Goal: Task Accomplishment & Management: Complete application form

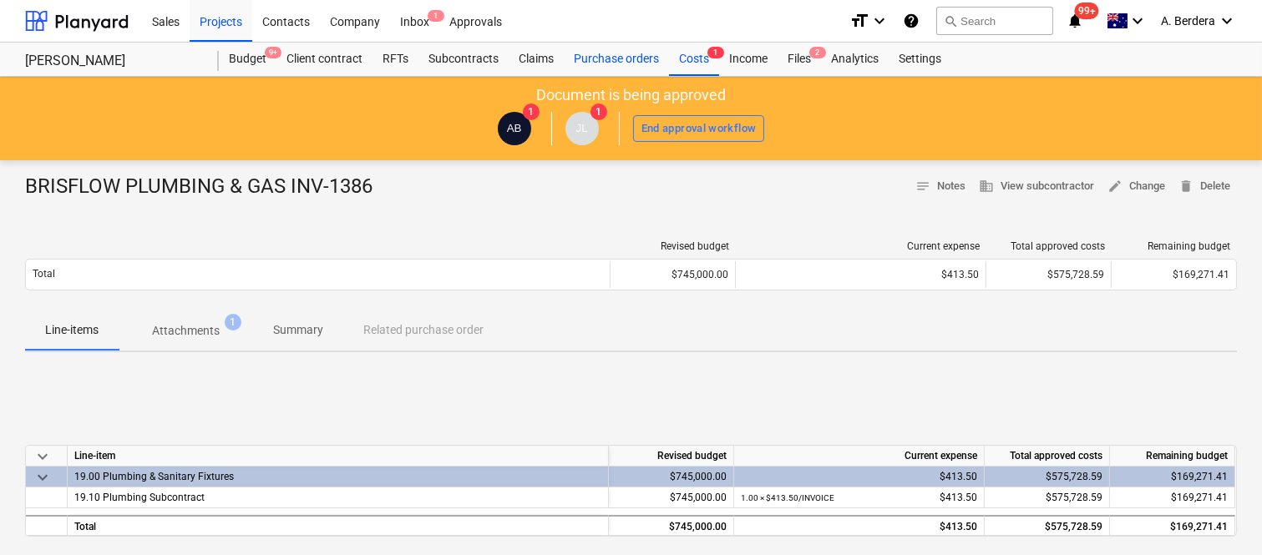
click at [623, 57] on div "Purchase orders" at bounding box center [616, 59] width 105 height 33
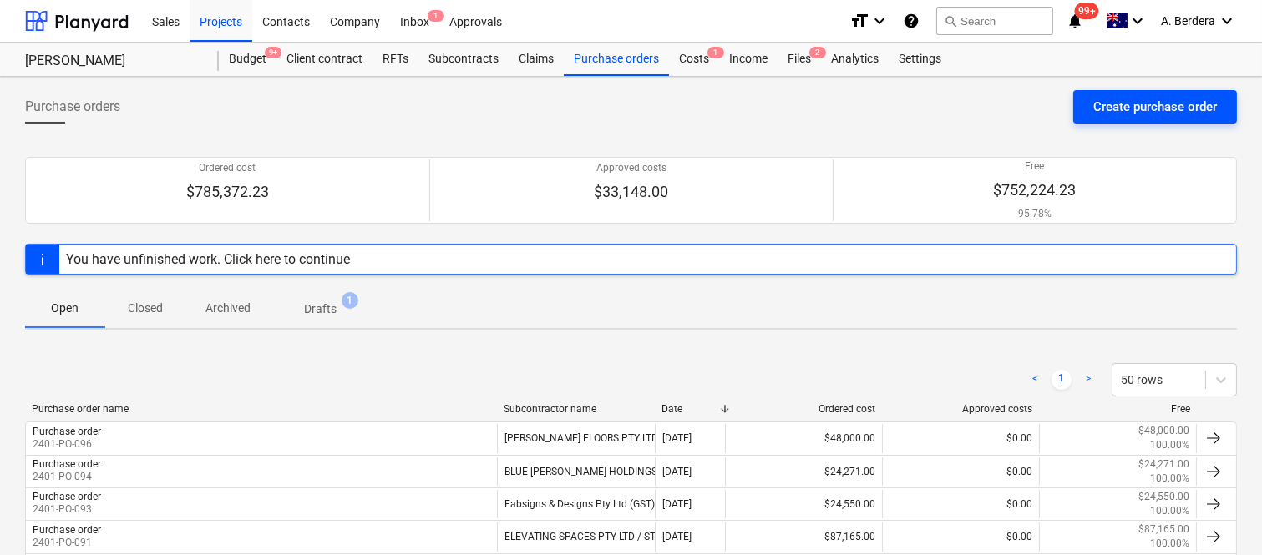
click at [1140, 97] on div "Create purchase order" at bounding box center [1155, 107] width 124 height 22
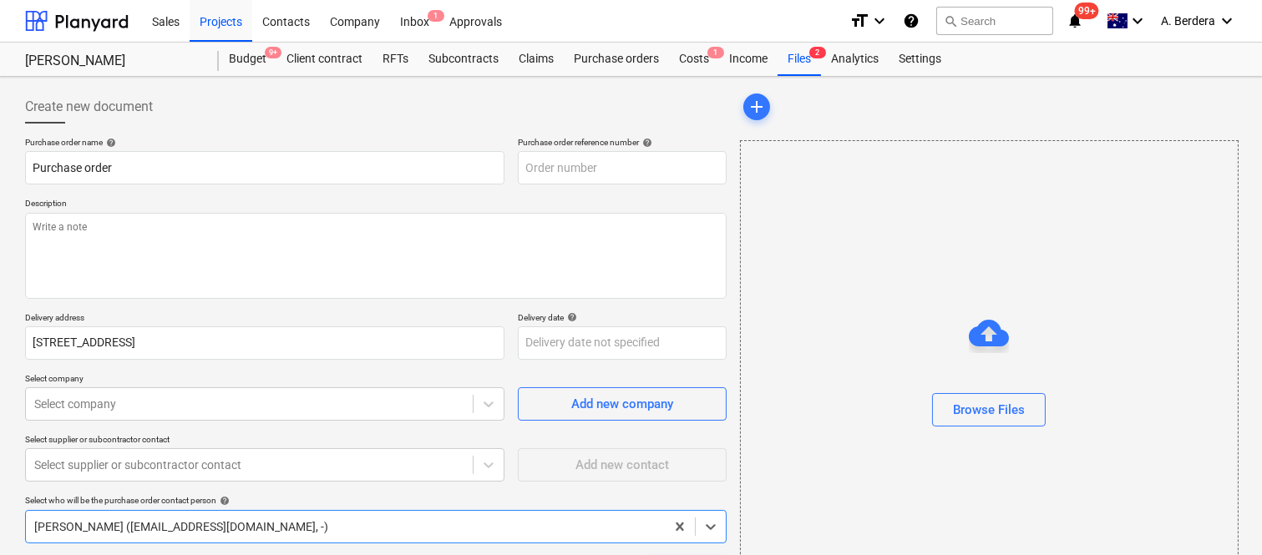
type textarea "x"
type input "2401-PO-097"
type textarea "x"
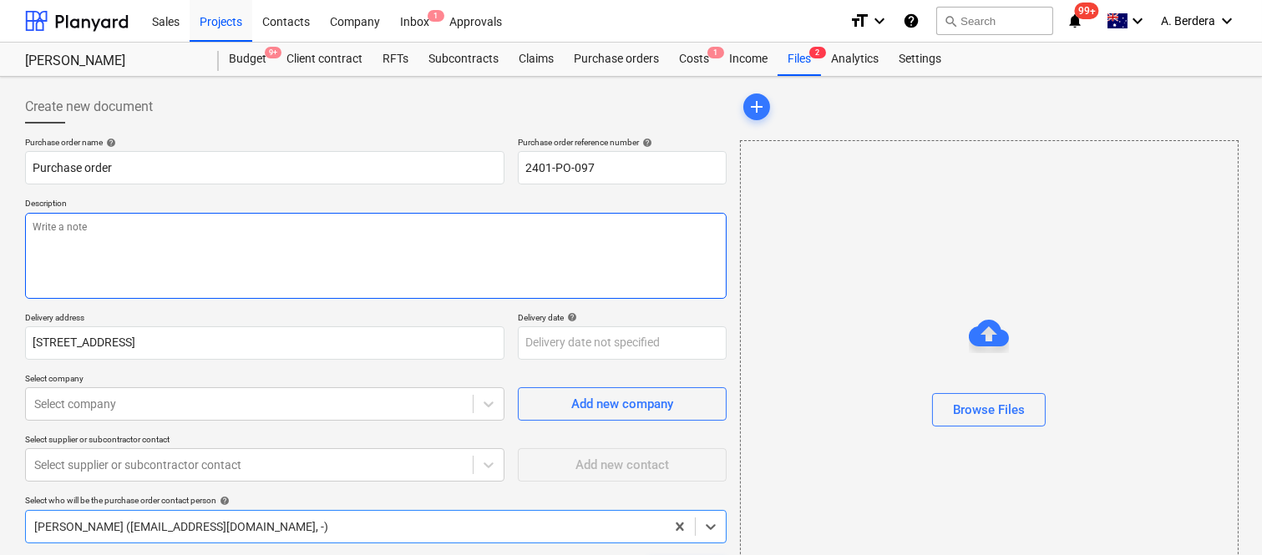
click at [286, 246] on textarea at bounding box center [376, 256] width 702 height 86
paste textarea "To Supply & Install 3 Doors 1 CFG SHUTTER KIT Q75 Bin Room - Q75 Steel Shutter …"
type textarea "To Supply & Install 3 Doors 1 CFG SHUTTER KIT Q75 Bin Room - Q75 Steel Shutter …"
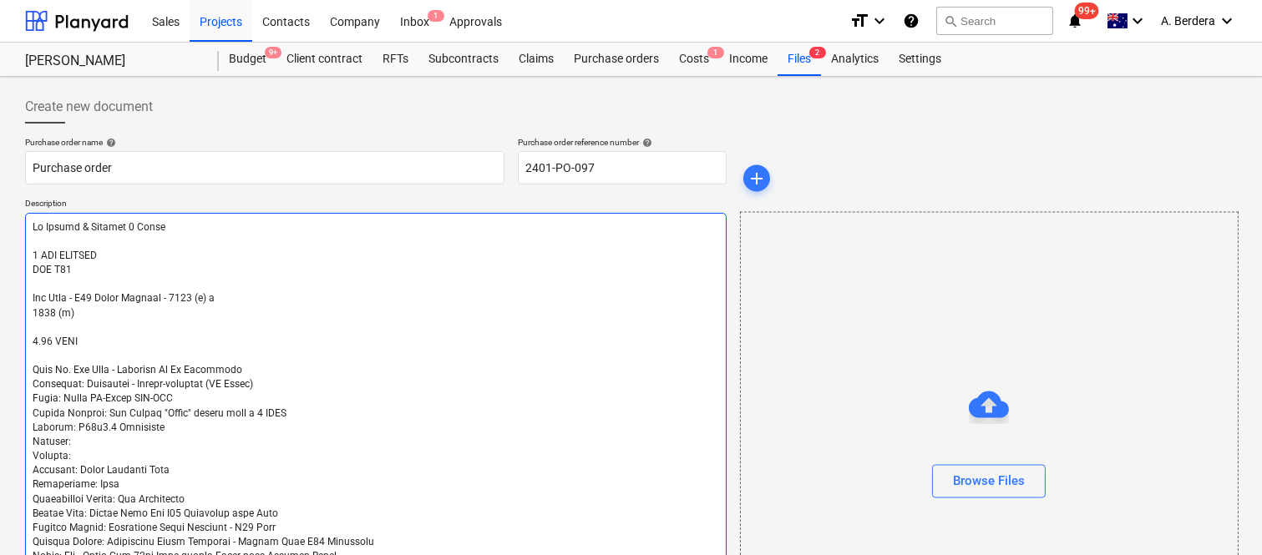
scroll to position [565, 0]
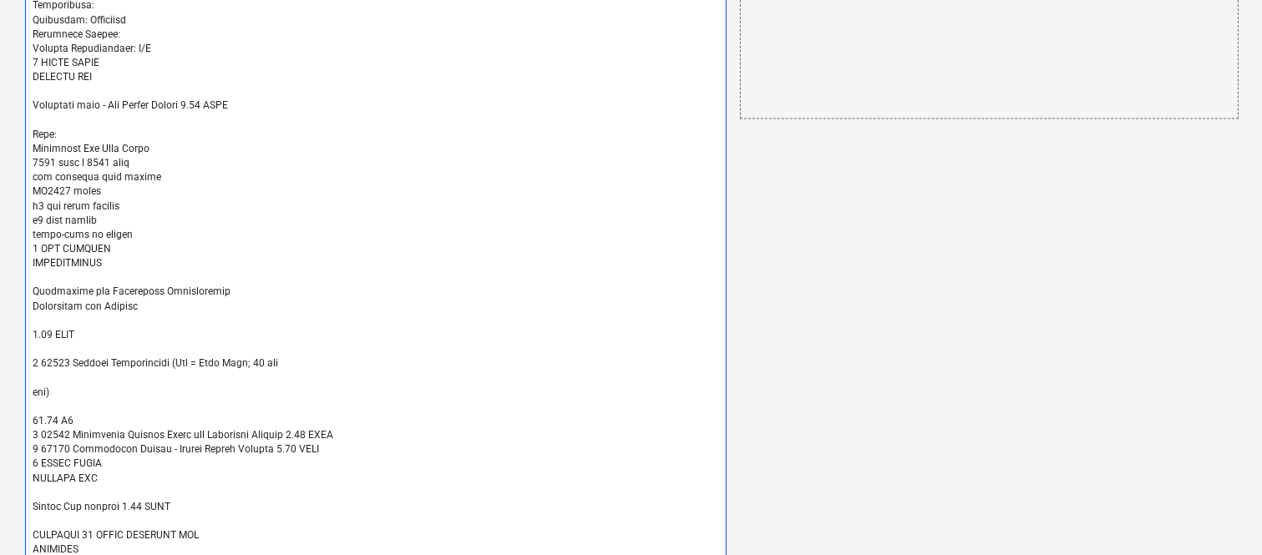
type textarea "x"
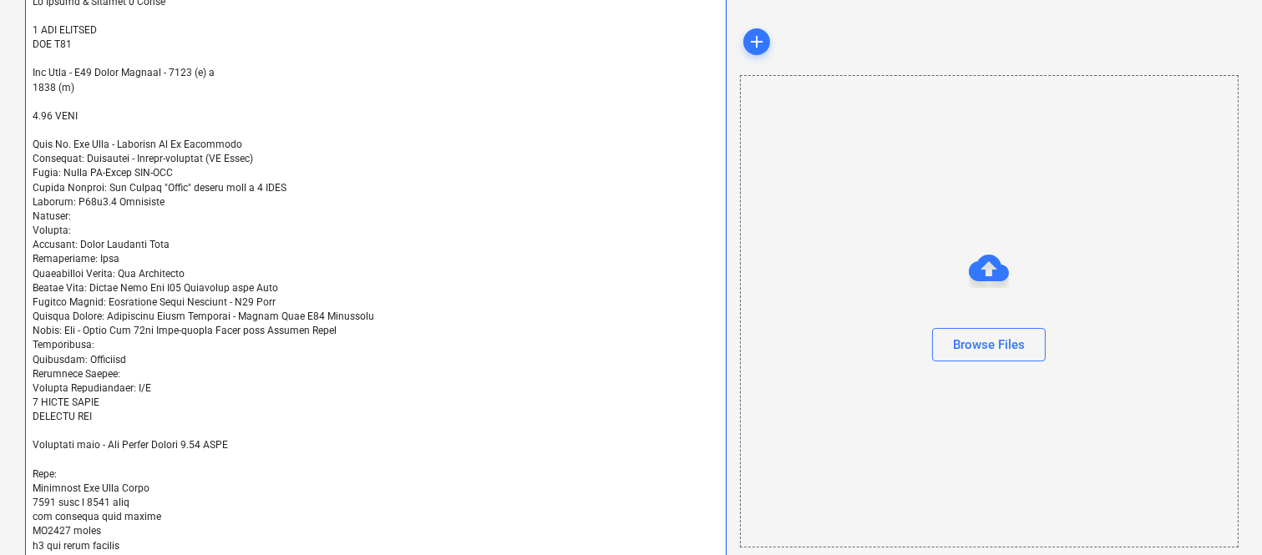
scroll to position [220, 0]
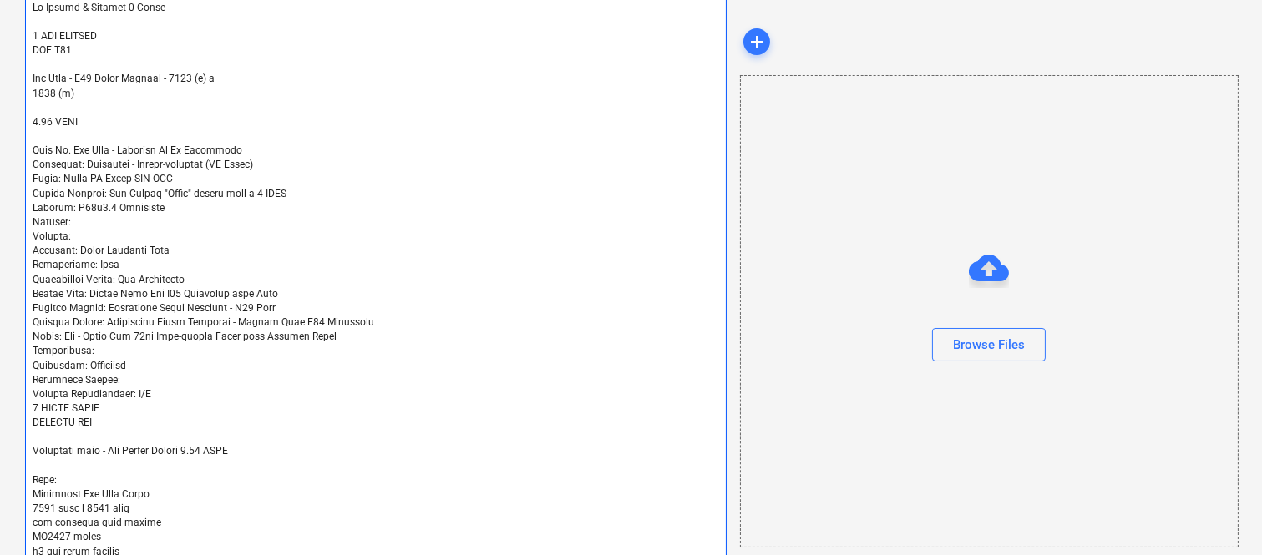
type textarea "To Supply & Install 3 Doors 1 CFG SHUTTER KIT Q75 Bin Room - Q75 Steel Shutter …"
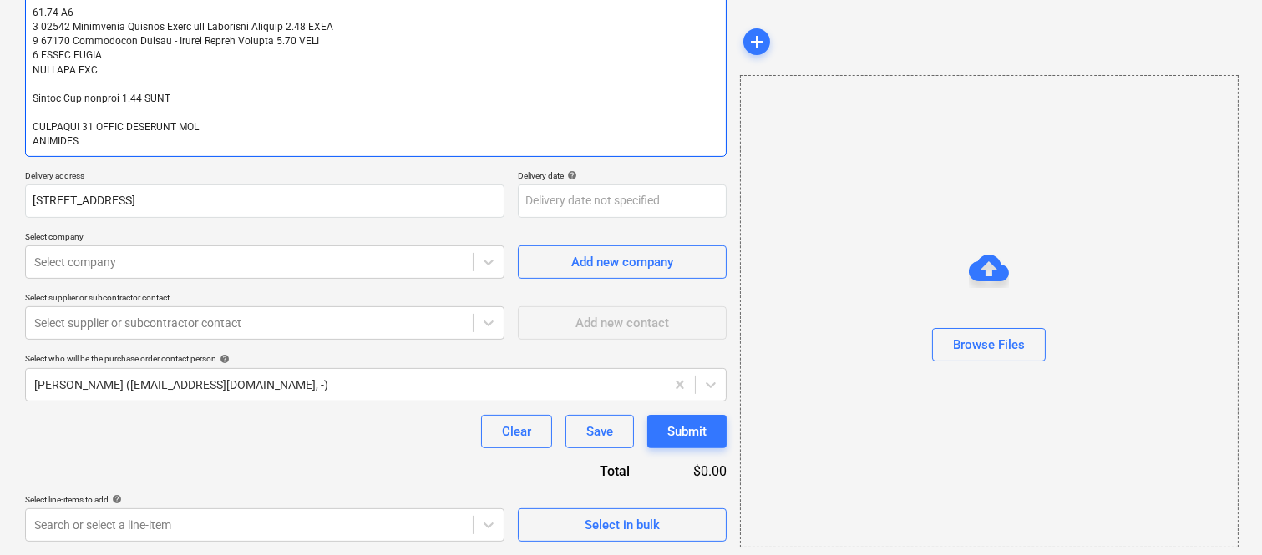
scroll to position [488, 0]
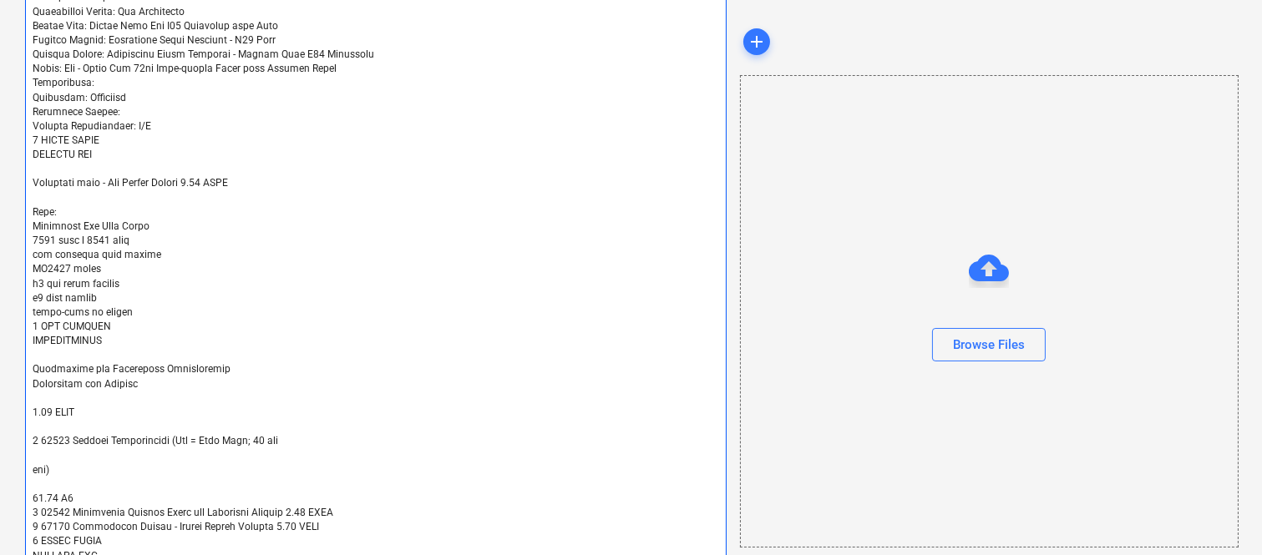
click at [168, 123] on textarea at bounding box center [376, 184] width 702 height 918
type textarea "x"
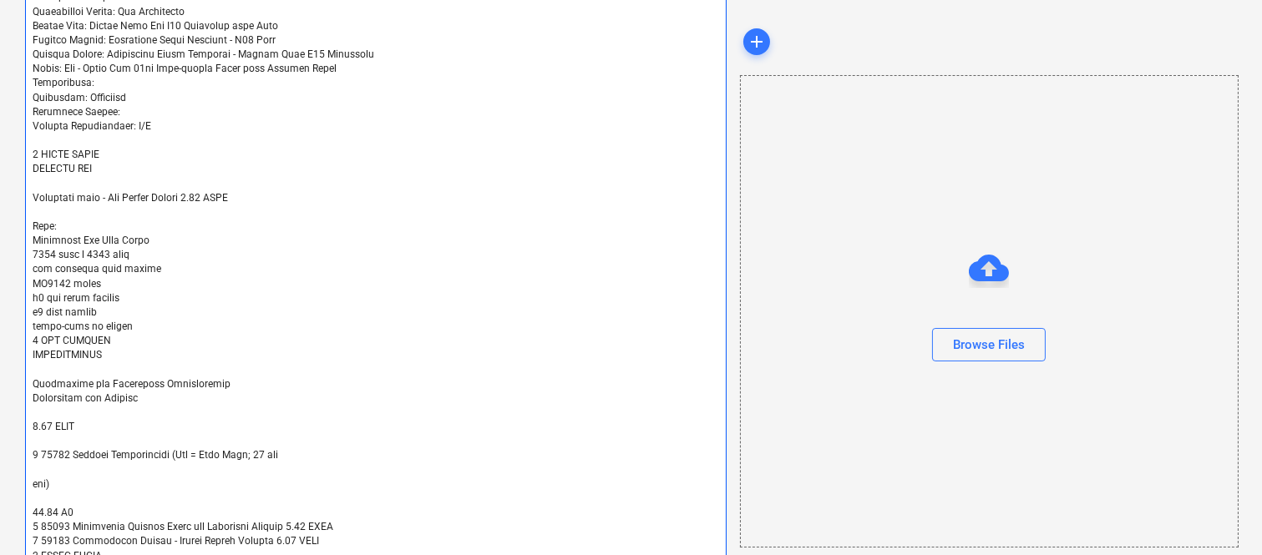
type textarea "To Supply & Install 3 Doors 1 CFG SHUTTER KIT Q75 Bin Room - Q75 Steel Shutter …"
click at [145, 323] on textarea at bounding box center [376, 191] width 702 height 932
type textarea "x"
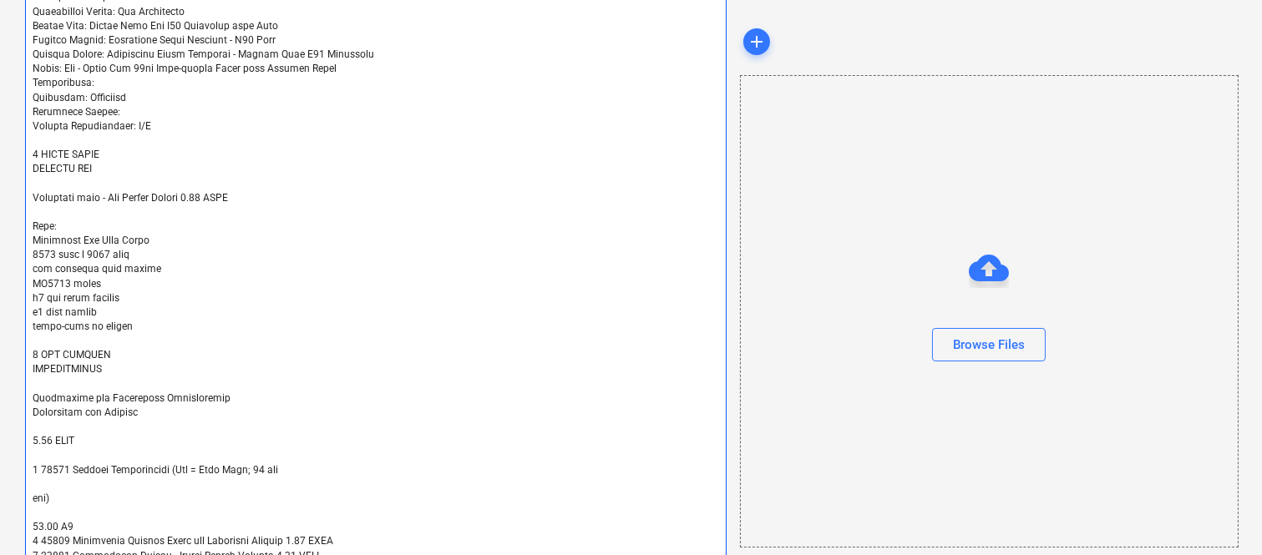
scroll to position [2, 0]
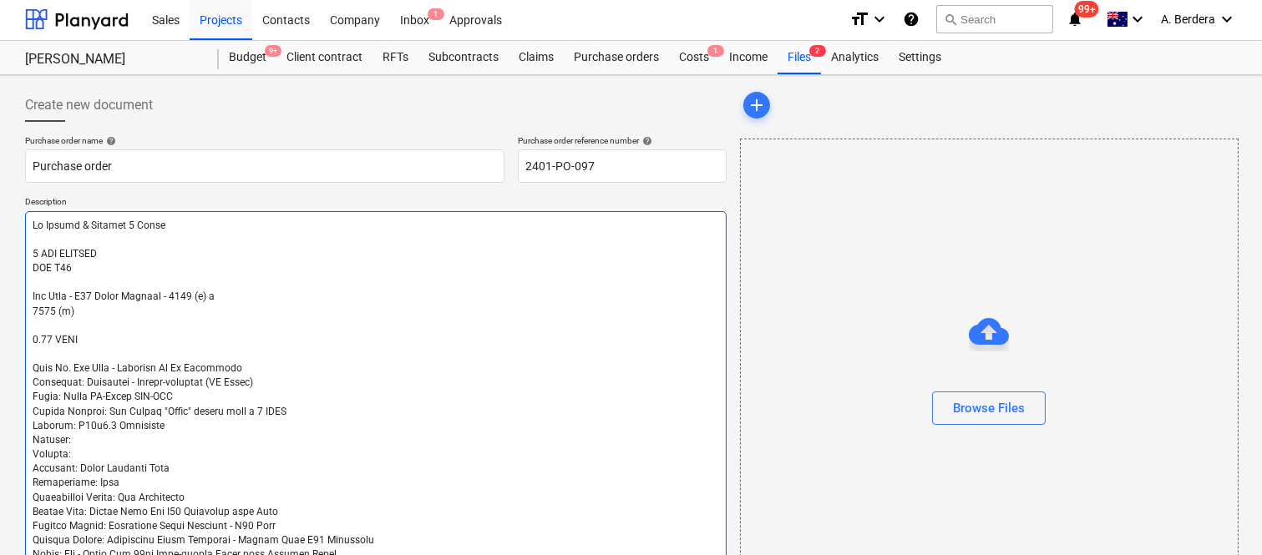
type textarea "To Supply & Install 3 Doors 1 CFG SHUTTER KIT Q75 Bin Room - Q75 Steel Shutter …"
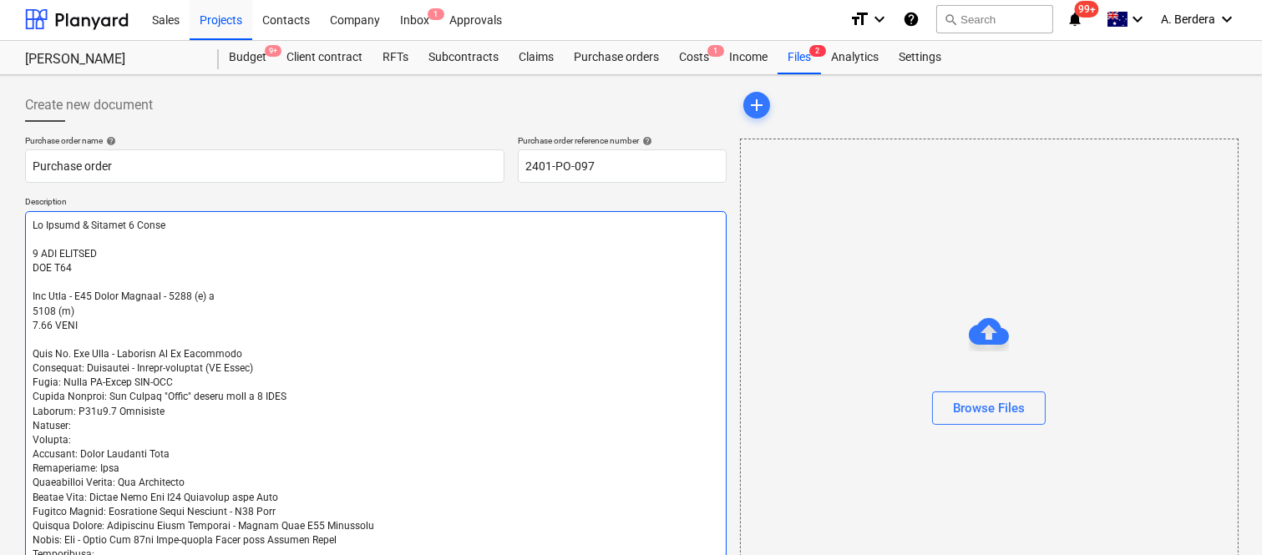
type textarea "x"
type textarea "To Supply & Install 3 Doors 1 CFG SHUTTER KIT Q75 Bin Room - Q75 Steel Shutter …"
type textarea "x"
type textarea "To Supply & Install 3 Doors 1 CFG SHUTTER KIT Q75 Bin Room - Q75 Steel Shutter …"
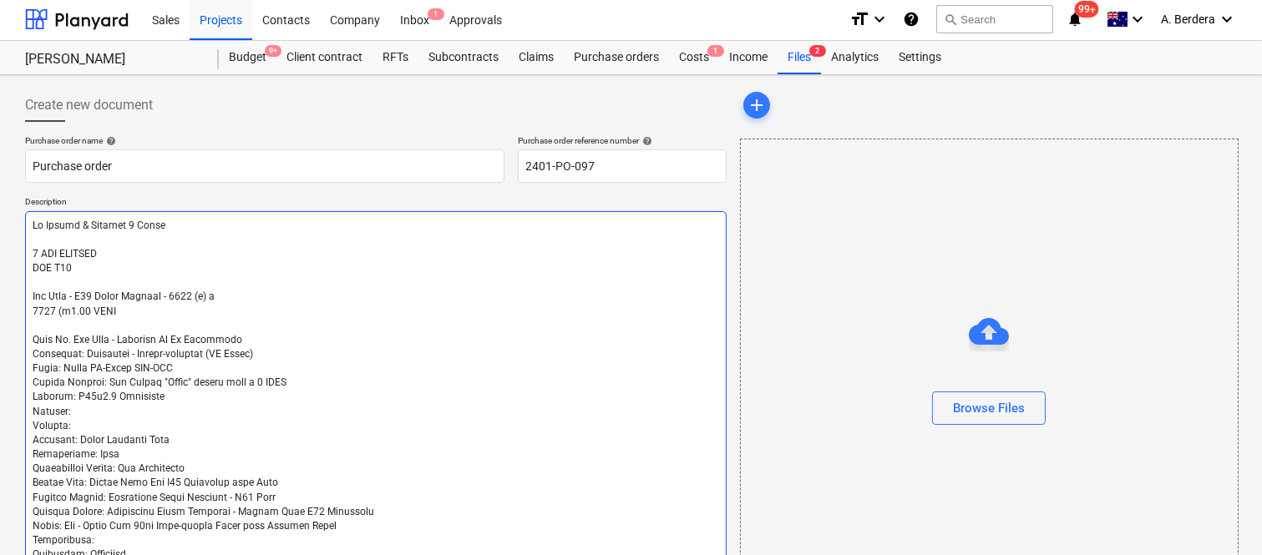
type textarea "x"
type textarea "To Supply & Install 3 Doors 1 CFG SHUTTER KIT Q75 Bin Room - Q75 Steel Shutter …"
type textarea "x"
type textarea "To Supply & Install 3 Doors 1 CFG SHUTTER KIT Q75 Bin Room - Q75 Steel Shutter …"
type textarea "x"
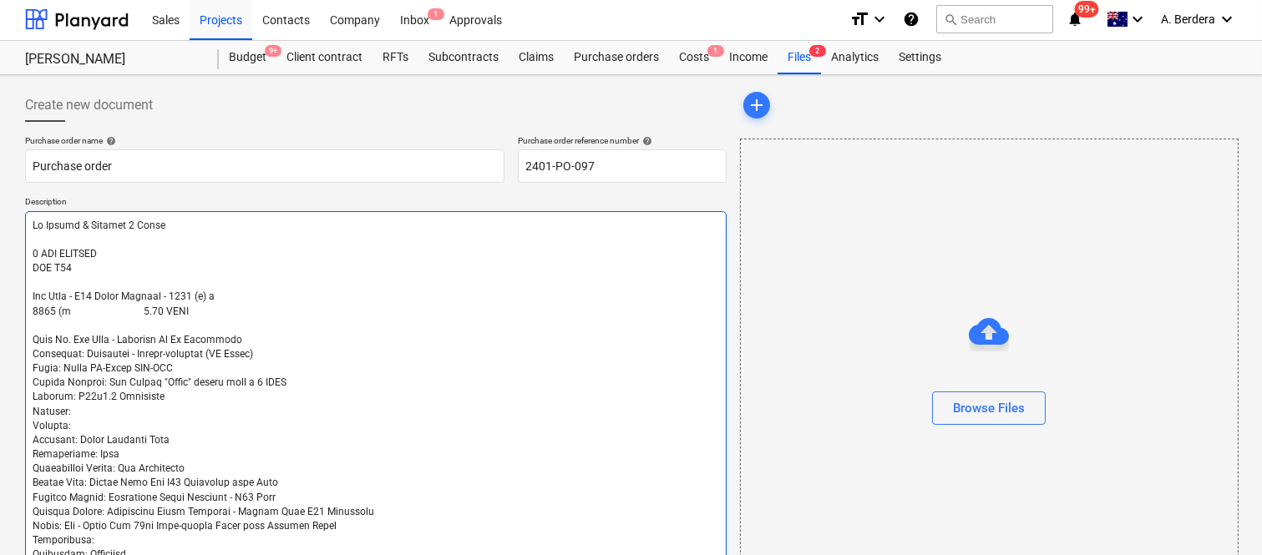
type textarea "To Supply & Install 3 Doors 1 CFG SHUTTER KIT Q75 Bin Room - Q75 Steel Shutter …"
type textarea "x"
type textarea "To Supply & Install 3 Doors 1 CFG SHUTTER KIT Q75 Bin Room - Q75 Steel Shutter …"
type textarea "x"
type textarea "To Supply & Install 3 Doors 1 CFG SHUTTER KIT Q75 Bin Room - Q75 Steel Shutter …"
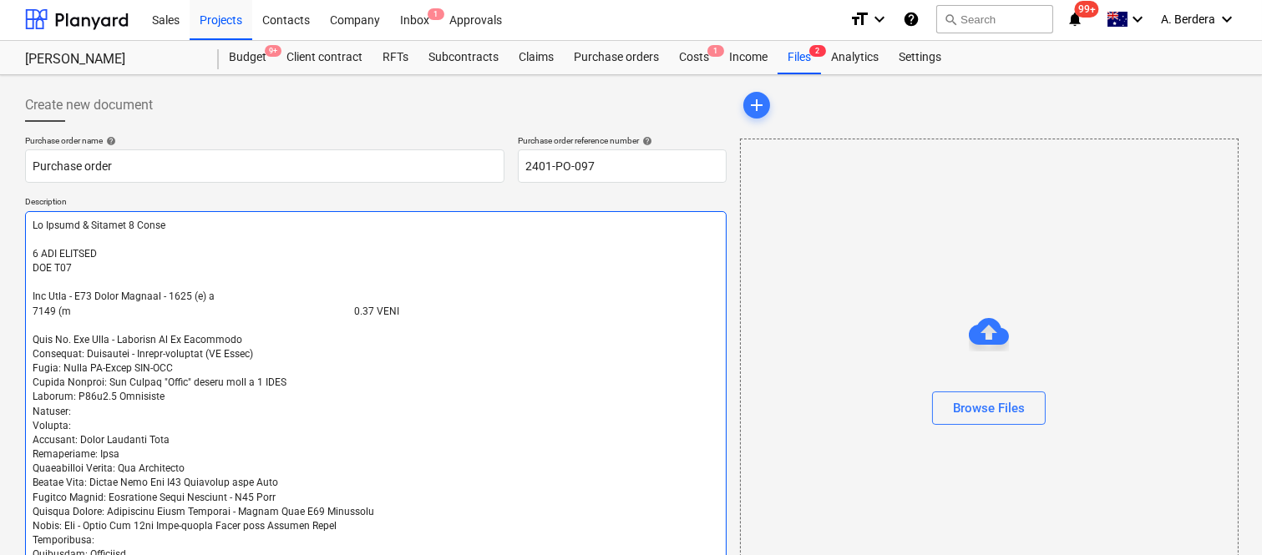
type textarea "x"
type textarea "To Supply & Install 3 Doors 1 CFG SHUTTER KIT Q75 Bin Room - Q75 Steel Shutter …"
type textarea "x"
type textarea "To Supply & Install 3 Doors 1 CFG SHUTTER KIT Q75 Bin Room - Q75 Steel Shutter …"
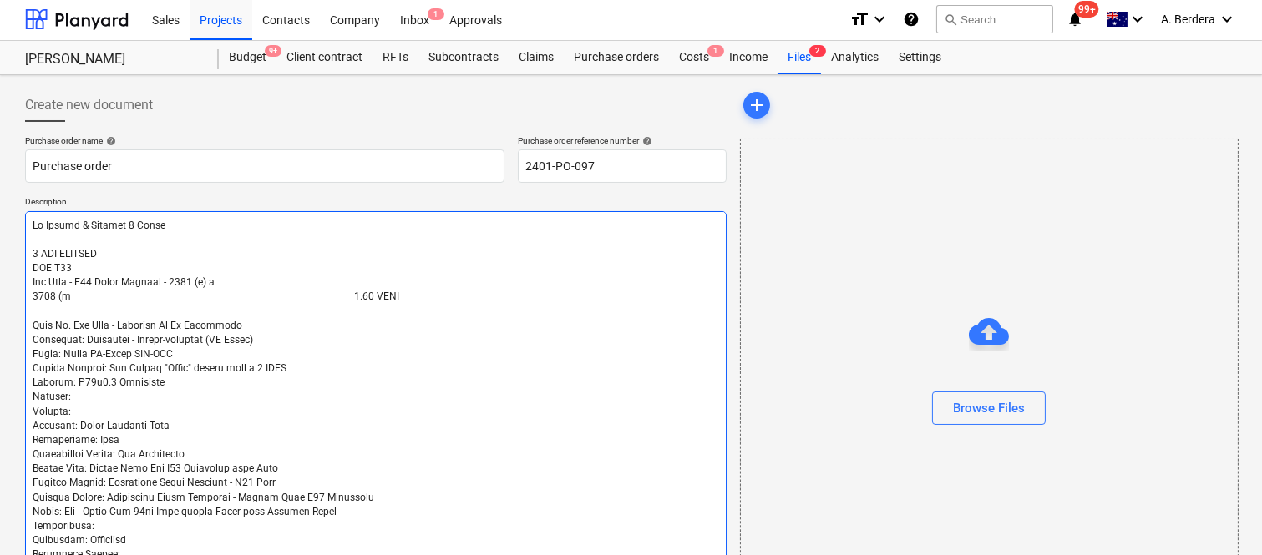
type textarea "x"
type textarea "To Supply & Install 3 Doors 1 CFG SHUTTER KIT Q75Bin Room - Q75 Steel Shutter -…"
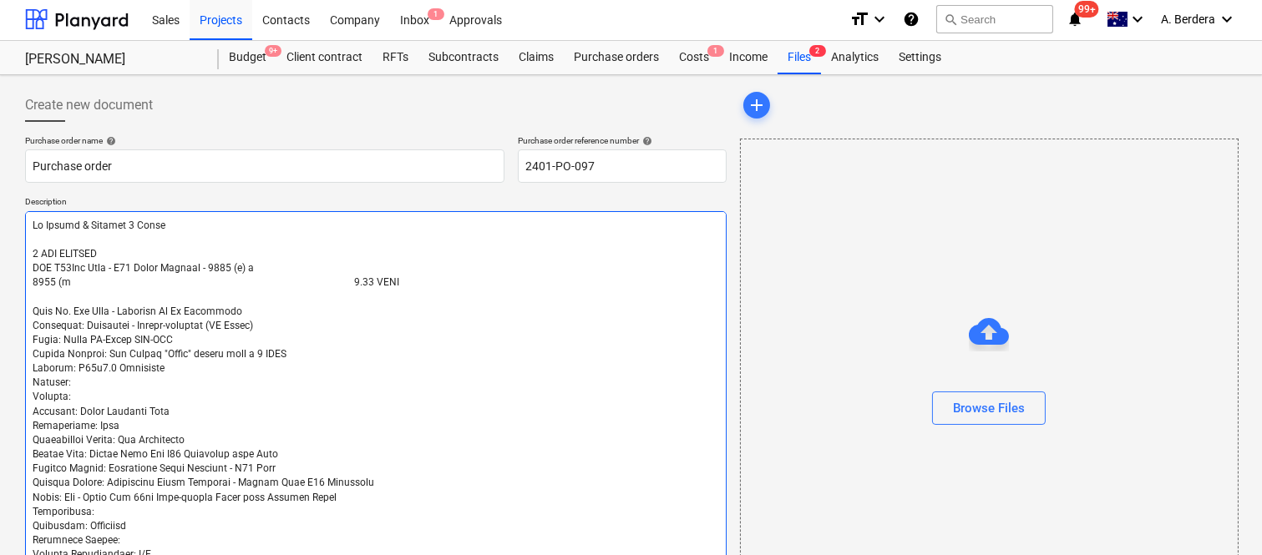
type textarea "x"
type textarea "To Supply & Install 3 Doors 1 CFG SHUTTER KIT Q75Bin Room - Q75 Steel Shutter -…"
type textarea "x"
type textarea "To Supply & Install 3 Doors 1 CFG SHUTTER KIT Q75Bin Room - Q75 Steel Shutter -…"
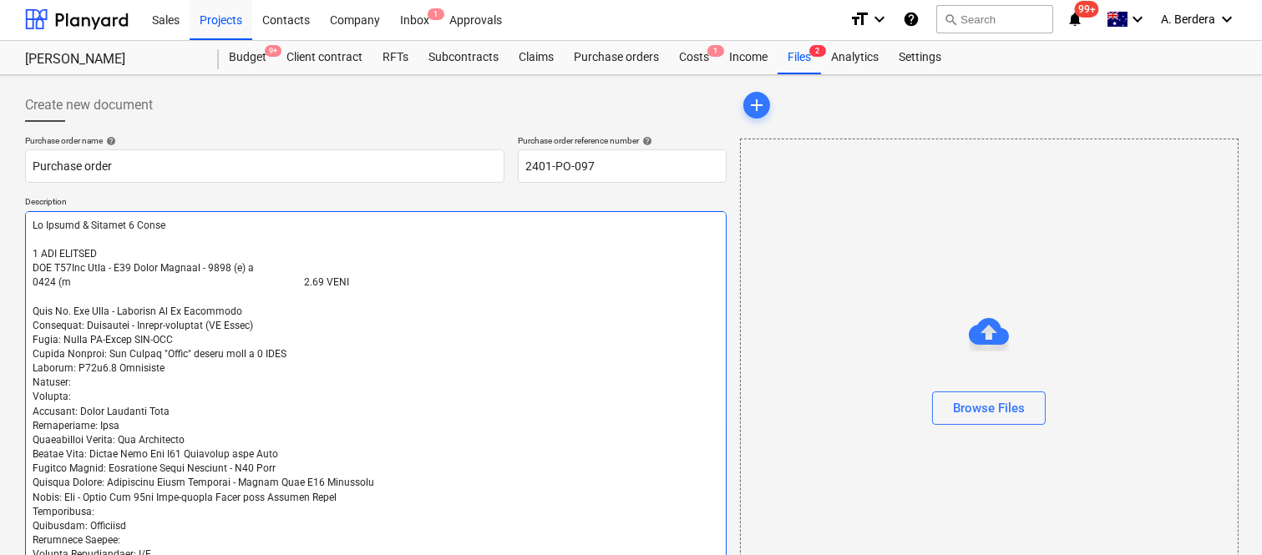
type textarea "x"
type textarea "To Supply & Install 3 Doors 1 CFG SHUTTER KIT Q75Bin Room - Q75 Steel Shutter -…"
type textarea "x"
type textarea "To Supply & Install 3 Doors 1 CFG SHUTTER KIT Q75Bin Room - Q75 Steel Shutter -…"
type textarea "x"
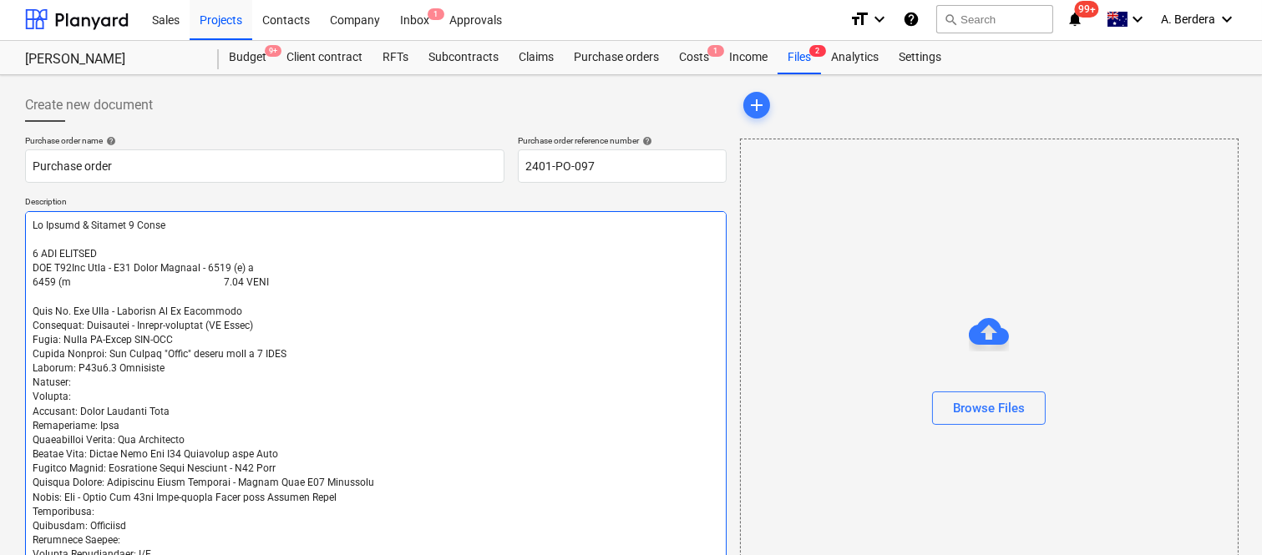
type textarea "To Supply & Install 3 Doors 1 CFG SHUTTER KIT Q75Bin Room - Q75 Steel Shutter -…"
type textarea "x"
type textarea "To Supply & Install 3 Doors 1 CFG SHUTTER KIT Q75Bin Room - Q75 Steel Shutter -…"
type textarea "x"
type textarea "To Supply & Install 3 Doors 1 CFG SHUTTER KIT Q75Bin Room - Q75 Steel Shutter -…"
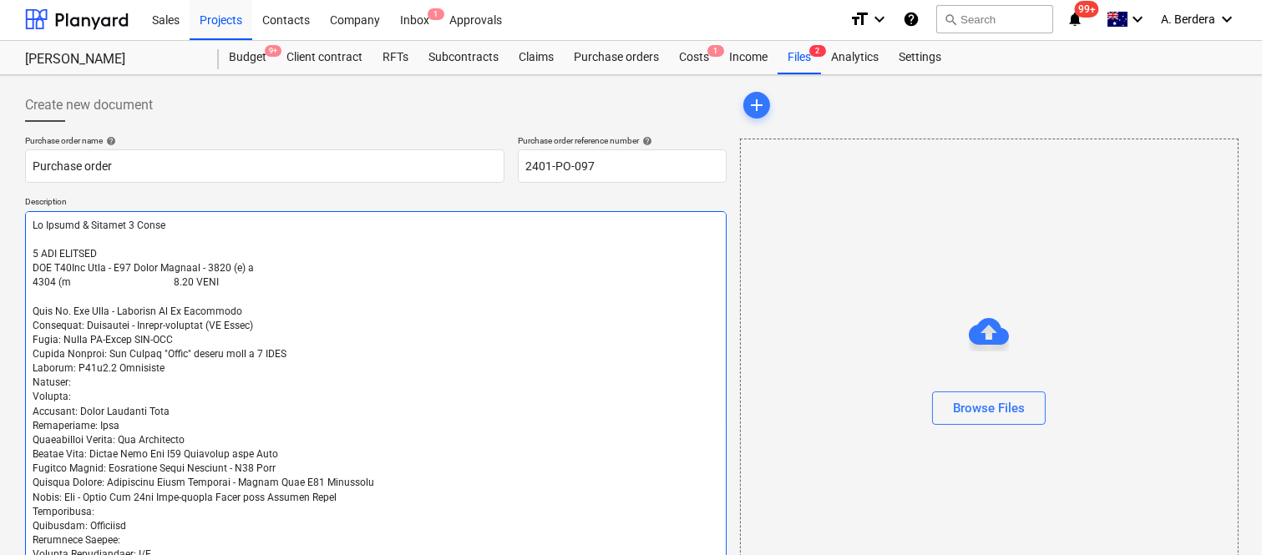
type textarea "x"
type textarea "To Supply & Install 3 Doors 1 CFG SHUTTER KIT Q75Bin Room - Q75 Steel Shutter -…"
type textarea "x"
type textarea "To Supply & Install 3 Doors 1 CFG SHUTTER KIT Q75Bin Room - Q75 Steel Shutter -…"
type textarea "x"
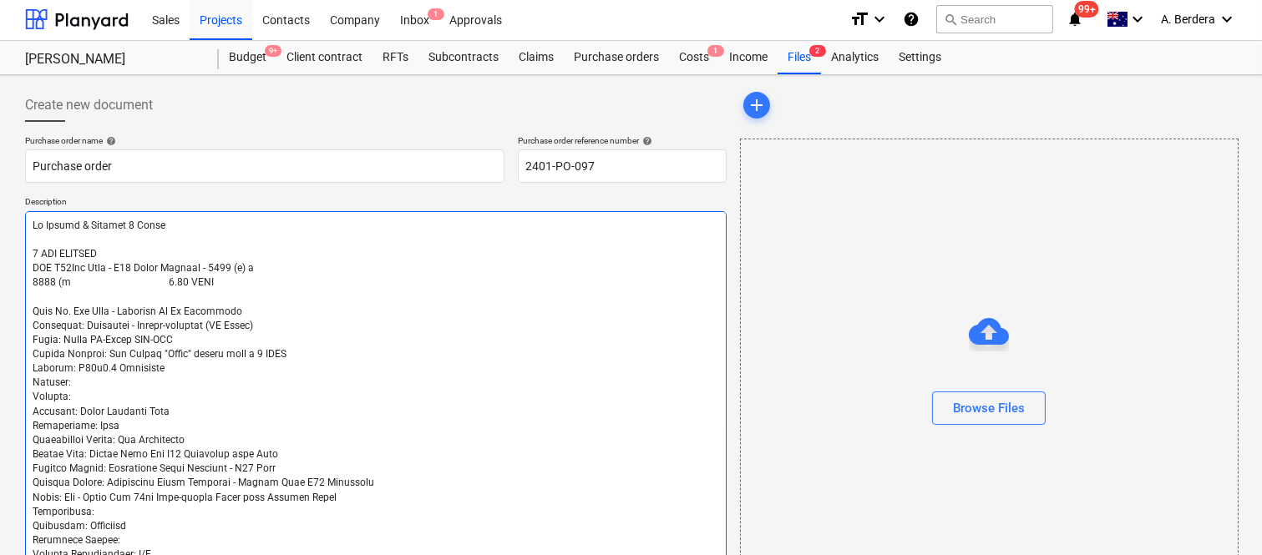
type textarea "To Supply & Install 3 Doors 1 CFG SHUTTER KIT Q75Bin Room - Q75 Steel Shutter -…"
type textarea "x"
type textarea "To Supply & Install 3 Doors 1 CFG SHUTTER KIT Q75Bin Room - Q75 Steel Shutter -…"
type textarea "x"
type textarea "To Supply & Install 3 Doors 1 CFG SHUTTER KIT Q75Bin Room - Q75 Steel Shutter -…"
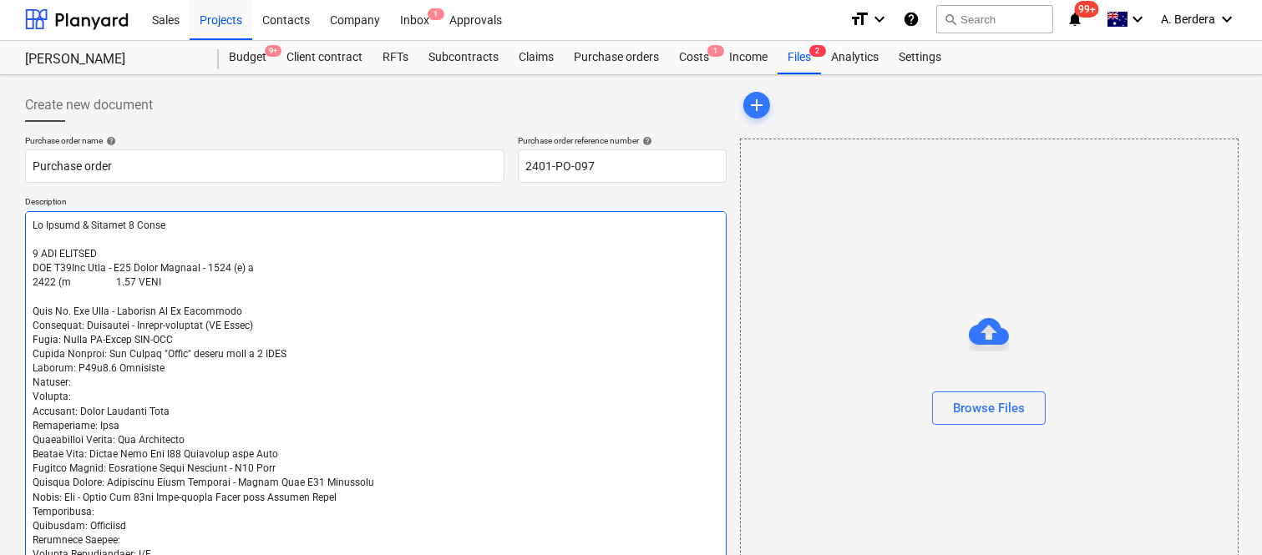
type textarea "x"
type textarea "To Supply & Install 3 Doors 1 CFG SHUTTER KIT Q75Bin Room - Q75 Steel Shutter -…"
type textarea "x"
type textarea "To Supply & Install 3 Doors 1 CFG SHUTTER KIT Q75Bin Room - Q75 Steel Shutter -…"
type textarea "x"
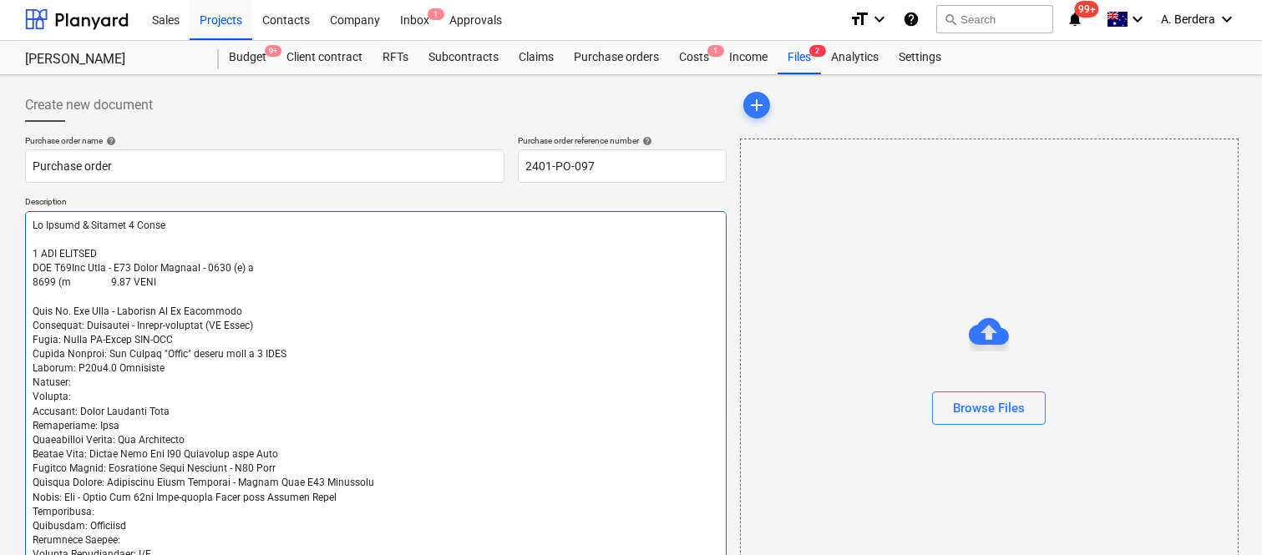
type textarea "To Supply & Install 3 Doors 1 CFG SHUTTER KIT Q75Bin Room - Q75 Steel Shutter -…"
type textarea "x"
type textarea "To Supply & Install 3 Doors 1 CFG SHUTTER KIT Q75Bin Room - Q75 Steel Shutter -…"
type textarea "x"
type textarea "To Supply & Install 3 Doors 1 CFG SHUTTER KIT Q75Bin Room - Q75 Steel Shutter -…"
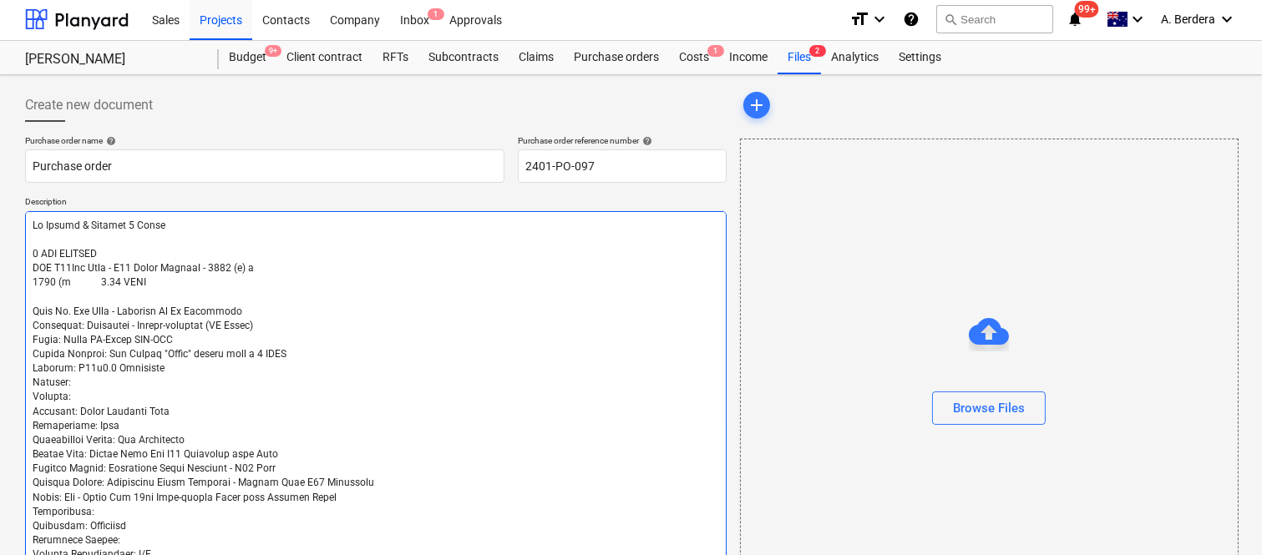
type textarea "x"
type textarea "To Supply & Install 3 Doors 1 CFG SHUTTER KIT Q75Bin Room - Q75 Steel Shutter -…"
type textarea "x"
type textarea "To Supply & Install 3 Doors 1 CFG SHUTTER KIT Q75Bin Room - Q75 Steel Shutter -…"
type textarea "x"
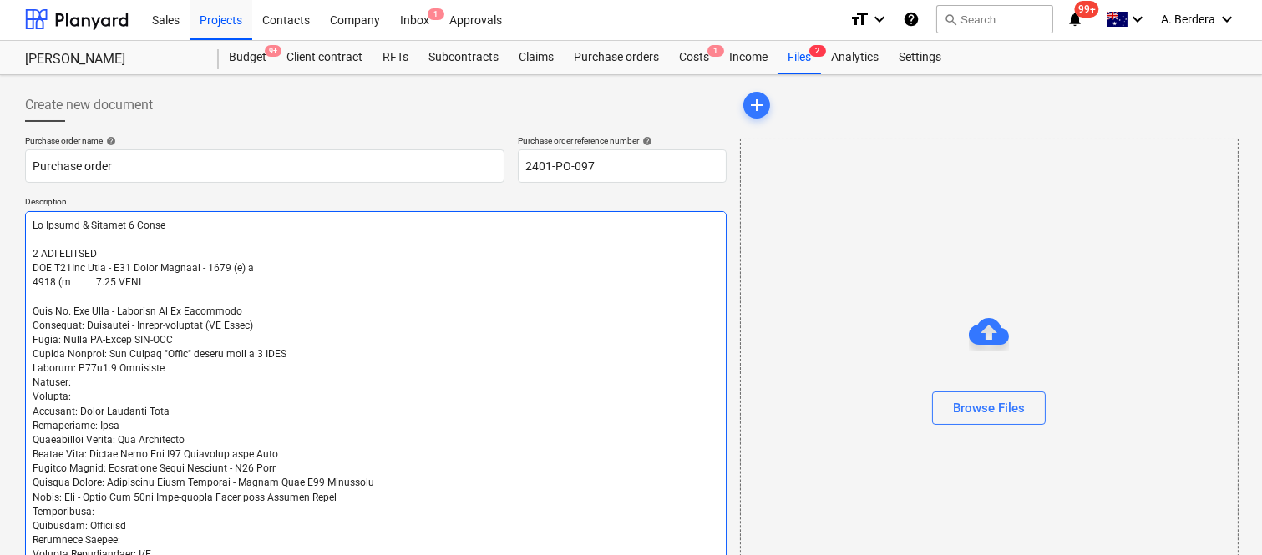
type textarea "To Supply & Install 3 Doors 1 CFG SHUTTER KIT Q75Bin Room - Q75 Steel Shutter -…"
type textarea "x"
type textarea "To Supply & Install 3 Doors 1 CFG SHUTTER KIT Q75Bin Room - Q75 Steel Shutter -…"
type textarea "x"
type textarea "To Supply & Install 3 Doors 1 CFG SHUTTER KIT Q75Bin Room - Q75 Steel Shutter -…"
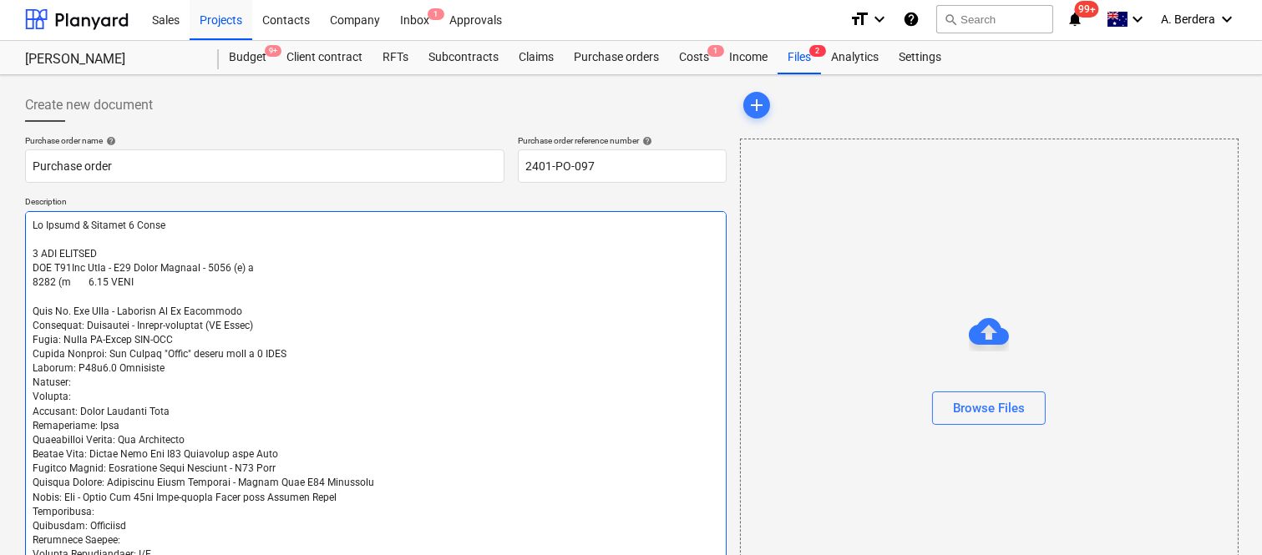
type textarea "x"
type textarea "To Supply & Install 3 Doors 1 CFG SHUTTER KIT Q75Bin Room - Q75 Steel Shutter -…"
type textarea "x"
type textarea "To Supply & Install 3 Doors 1 CFG SHUTTER KIT Q75Bin Room - Q75 Steel Shutter -…"
type textarea "x"
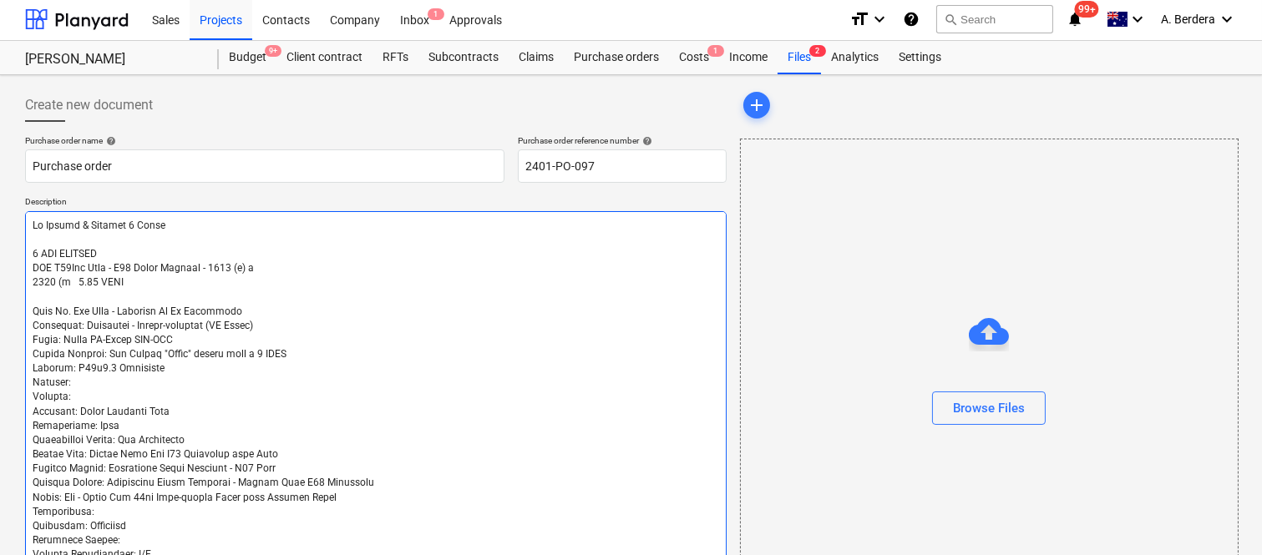
type textarea "To Supply & Install 3 Doors 1 CFG SHUTTER KIT Q75Bin Room - Q75 Steel Shutter -…"
type textarea "x"
type textarea "To Supply & Install 3 Doors 1 CFG SHUTTER KIT Q75Bin Room - Q75 Steel Shutter -…"
type textarea "x"
type textarea "To Supply & Install 3 Doors 1 CFG SHUTTER KIT Q75Bin Room - Q75 Steel Shutter -…"
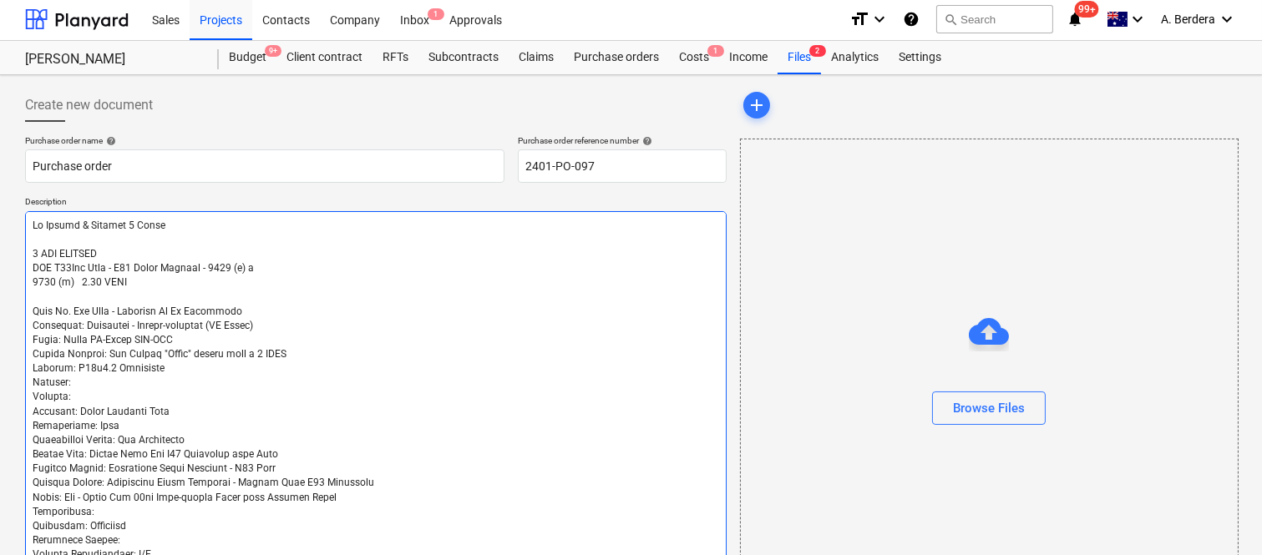
type textarea "x"
type textarea "To Supply & Install 3 Doors 1 CFG SHUTTER KIT Q75Bin Room - Q75 Steel Shutter -…"
type textarea "x"
type textarea "To Supply & Install 3 Doors 1 CFG SHUTTER KIT Q75Bin Room - Q75 Steel Shutter -…"
type textarea "x"
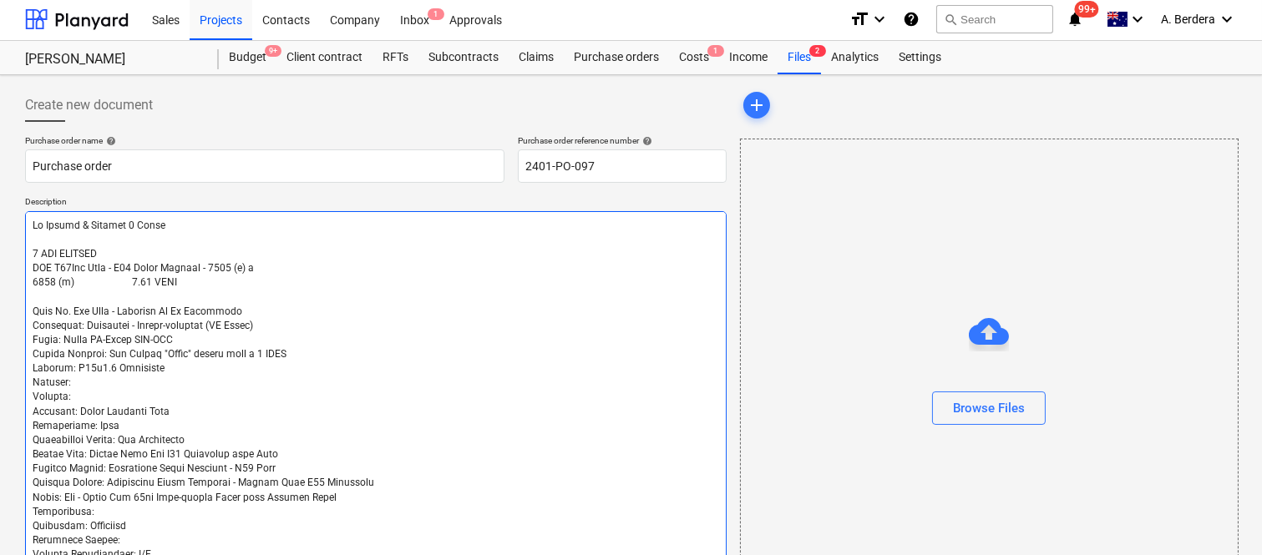
type textarea "To Supply & Install 3 Doors 1 CFG SHUTTER KIT Q75Bin Room - Q75 Steel Shutter -…"
type textarea "x"
type textarea "To Supply & Install 3 Doors 1 CFG SHUTTER KIT Q75Bin Room - Q75 Steel Shutter -…"
type textarea "x"
type textarea "To Supply & Install 3 Doors 1 CFG SHUTTER KIT Q75Bin Room - Q75 Steel Shutter -…"
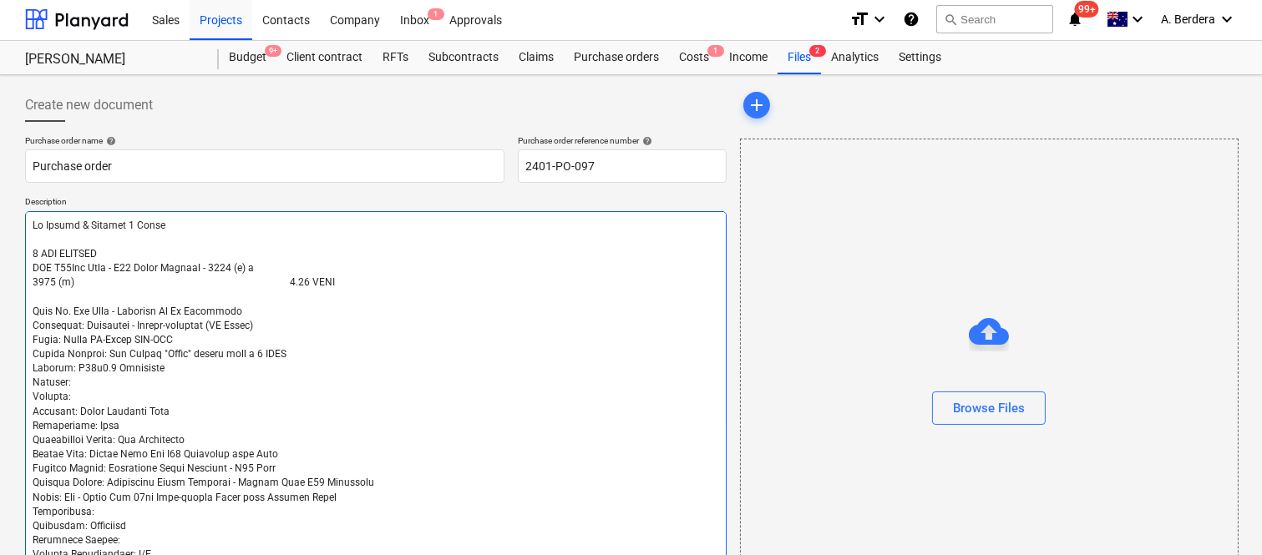
type textarea "x"
type textarea "To Supply & Install 3 Doors 1 CFG SHUTTER KIT Q75Bin Room - Q75 Steel Shutter -…"
type textarea "x"
type textarea "To Supply & Install 3 Doors 1 CFG SHUTTER KIT Q75Bin Room - Q75 Steel Shutter -…"
type textarea "x"
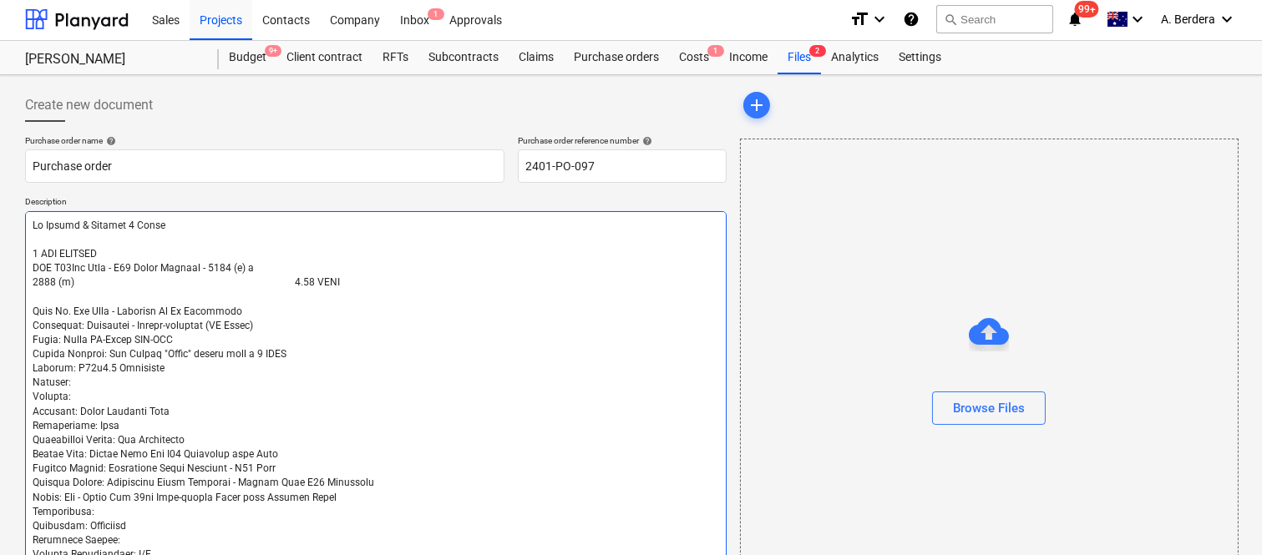
type textarea "To Supply & Install 3 Doors 1 CFG SHUTTER KIT Q75Bin Room - Q75 Steel Shutter -…"
type textarea "x"
type textarea "To Supply & Install 3 Doors 1 CFG SHUTTER KIT Q75Bin Room - Q75 Steel Shutter -…"
type textarea "x"
type textarea "To Supply & Install 3 Doors 1 CFG SHUTTER KIT Q75Bin Room - Q75 Steel Shutter -…"
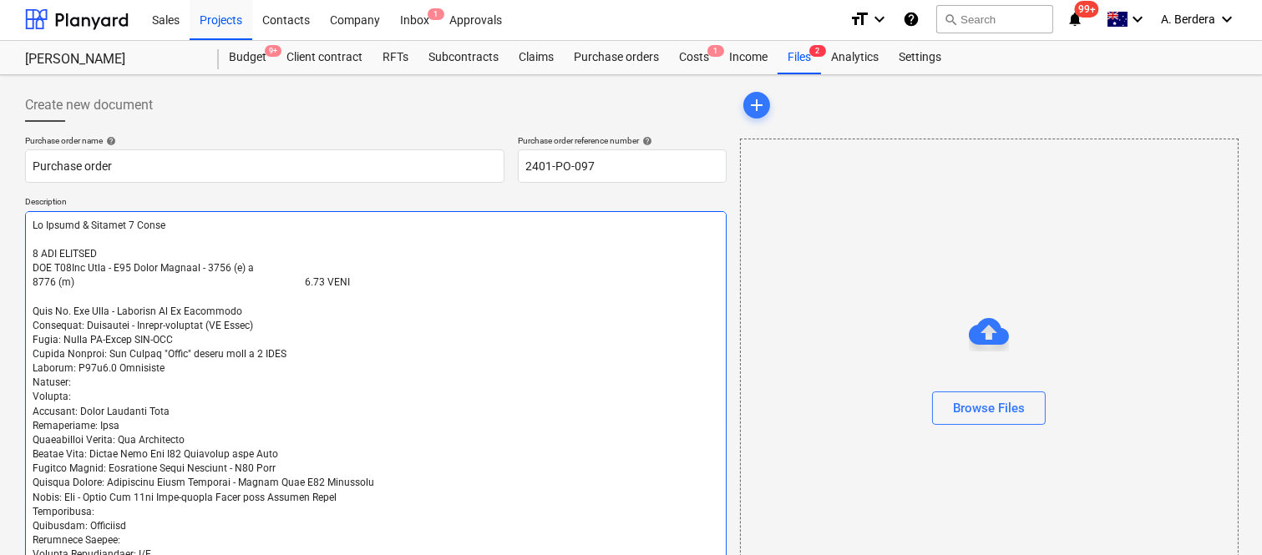
type textarea "x"
type textarea "To Supply & Install 3 Doors 1 CFG SHUTTER KIT Q75Bin Room - Q75 Steel Shutter -…"
type textarea "x"
type textarea "To Supply & Install 3 Doors 1 CFG SHUTTER KIT Q75Bin Room - Q75 Steel Shutter -…"
type textarea "x"
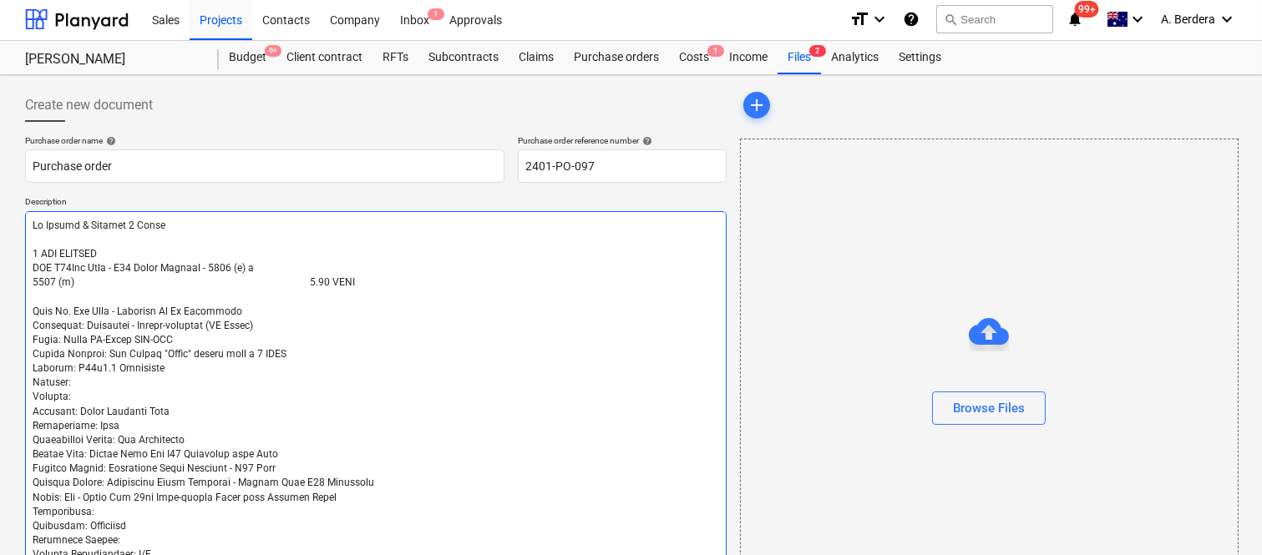
type textarea "To Supply & Install 3 Doors 1 CFG SHUTTER KIT Q75Bin Room - Q75 Steel Shutter -…"
type textarea "x"
type textarea "To Supply & Install 3 Doors 1 CFG SHUTTER KIT Q75Bin Room - Q75 Steel Shutter -…"
type textarea "x"
type textarea "To Supply & Install 3 Doors 1 CFG SHUTTER KIT Q75Bin Room - Q75 Steel Shutter -…"
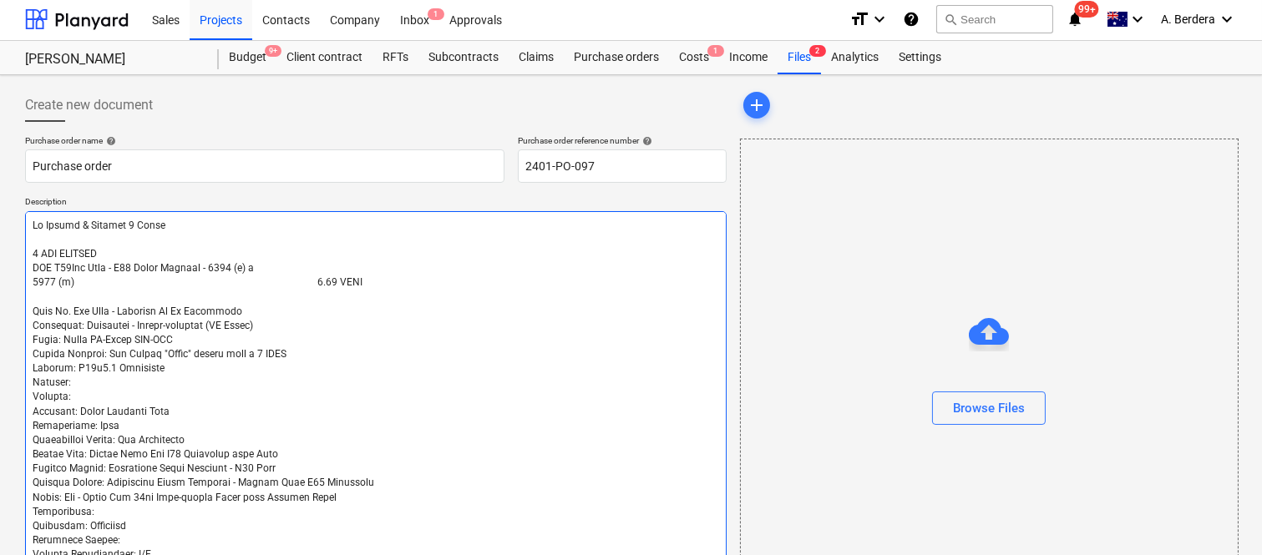
type textarea "x"
type textarea "To Supply & Install 3 Doors 1 CFG SHUTTER KIT Q75Bin Room - Q75 Steel Shutter -…"
type textarea "x"
type textarea "To Supply & Install 3 Doors 1 CFG SHUTTER KIT Q75Bin Room - Q75 Steel Shutter -…"
type textarea "x"
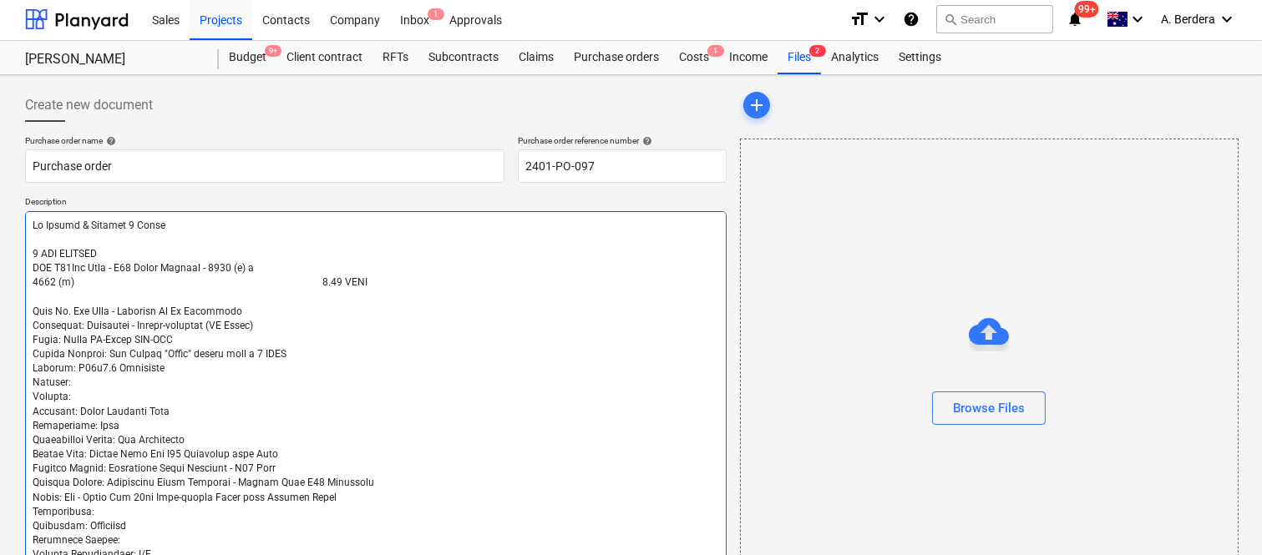
type textarea "To Supply & Install 3 Doors 1 CFG SHUTTER KIT Q75Bin Room - Q75 Steel Shutter -…"
type textarea "x"
type textarea "To Supply & Install 3 Doors 1 CFG SHUTTER KIT Q75Bin Room - Q75 Steel Shutter -…"
type textarea "x"
type textarea "To Supply & Install 3 Doors 1 CFG SHUTTER KIT Q75Bin Room - Q75 Steel Shutter -…"
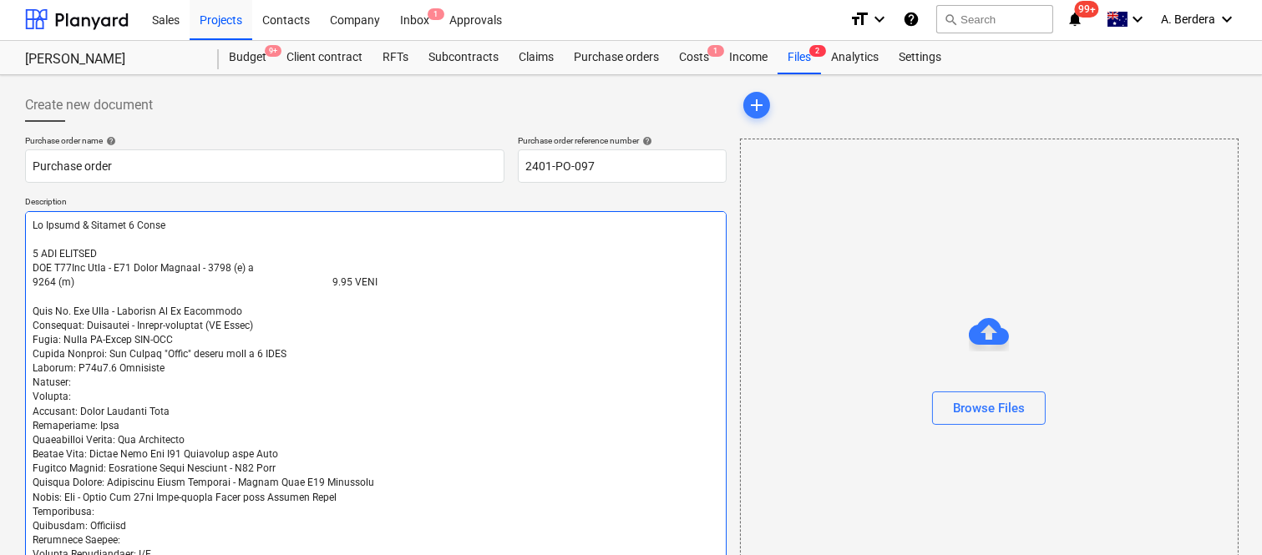
type textarea "x"
type textarea "To Supply & Install 3 Doors 1 CFG SHUTTER KIT Q75Bin Room - Q75 Steel Shutter -…"
type textarea "x"
type textarea "To Supply & Install 3 Doors 1 CFG SHUTTER KIT Q75Bin Room - Q75 Steel Shutter -…"
type textarea "x"
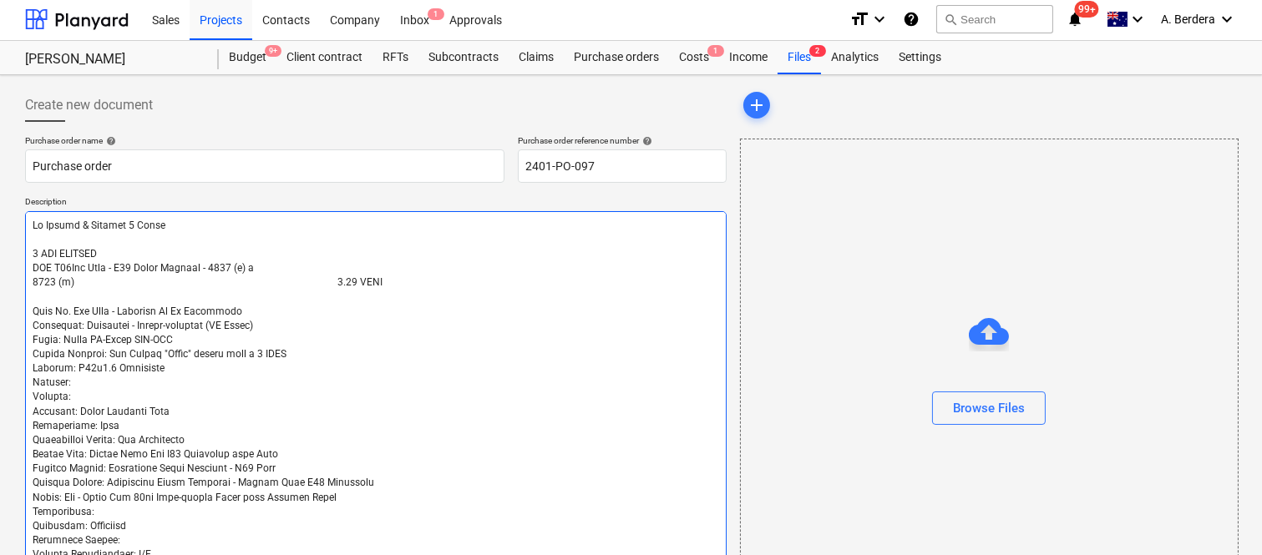
type textarea "To Supply & Install 3 Doors 1 CFG SHUTTER KIT Q75Bin Room - Q75 Steel Shutter -…"
type textarea "x"
type textarea "To Supply & Install 3 Doors 1 CFG SHUTTER KIT Q75Bin Room - Q75 Steel Shutter -…"
type textarea "x"
type textarea "To Supply & Install 3 Doors 1 CFG SHUTTER KIT Q75Bin Room - Q75 Steel Shutter -…"
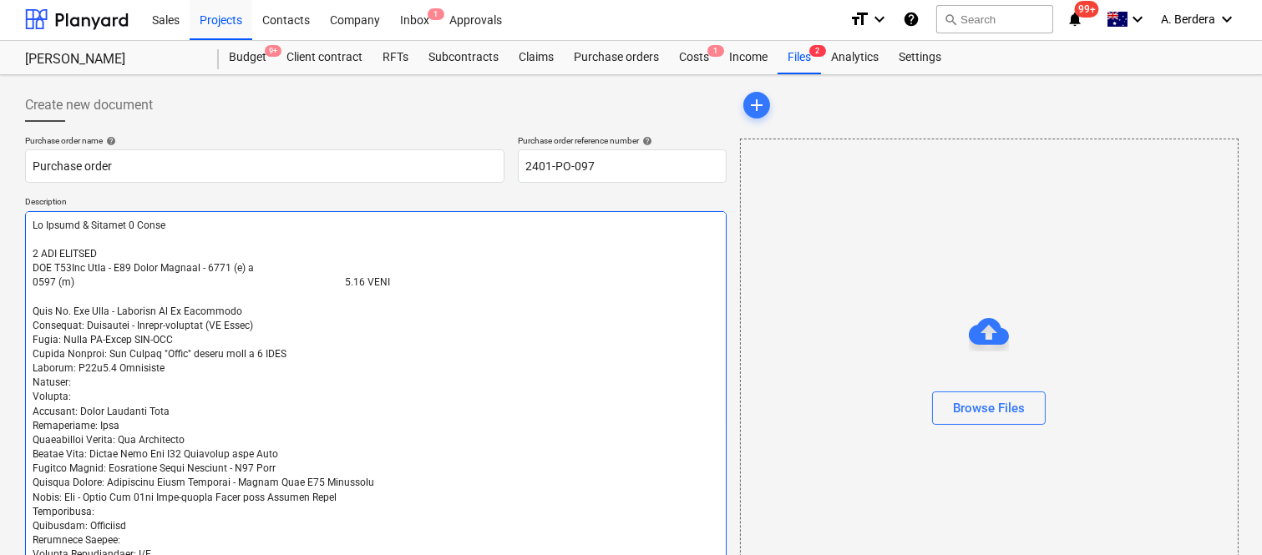
type textarea "x"
type textarea "To Supply & Install 3 Doors 1 CFG SHUTTER KIT Q75Bin Room - Q75 Steel Shutter -…"
type textarea "x"
type textarea "To Supply & Install 3 Doors 1 CFG SHUTTER KIT Q75Bin Room - Q75 Steel Shutter -…"
type textarea "x"
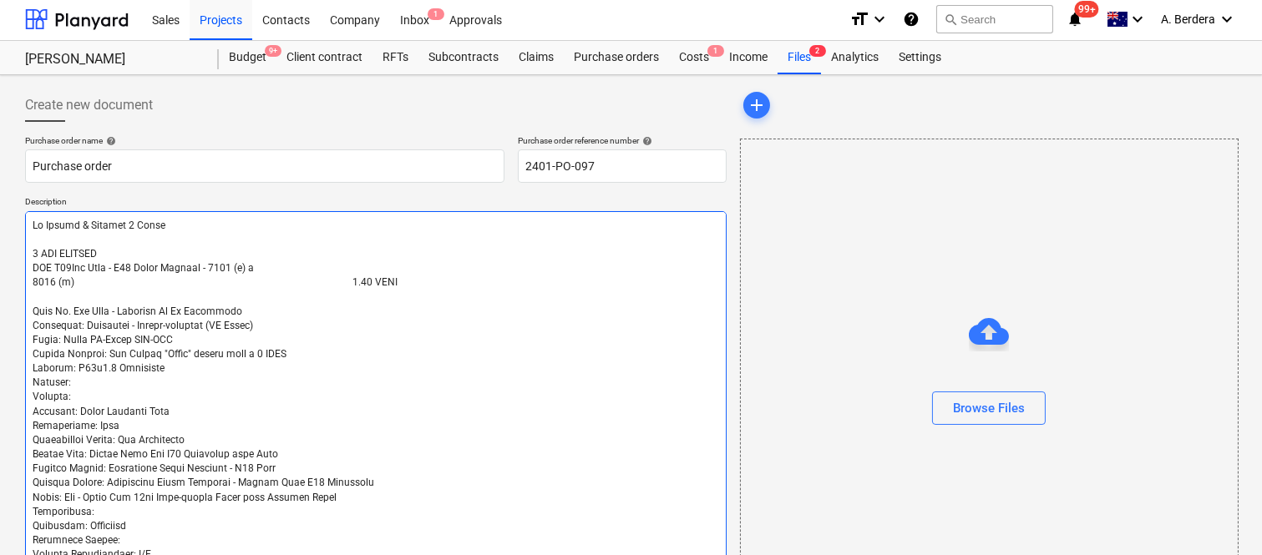
type textarea "To Supply & Install 3 Doors 1 CFG SHUTTER KIT Q75Bin Room - Q75 Steel Shutter -…"
type textarea "x"
type textarea "To Supply & Install 3 Doors 1 CFG SHUTTER KIT Q75Bin Room - Q75 Steel Shutter -…"
type textarea "x"
type textarea "To Supply & Install 3 Doors 1 CFG SHUTTER KIT Q75Bin Room - Q75 Steel Shutter -…"
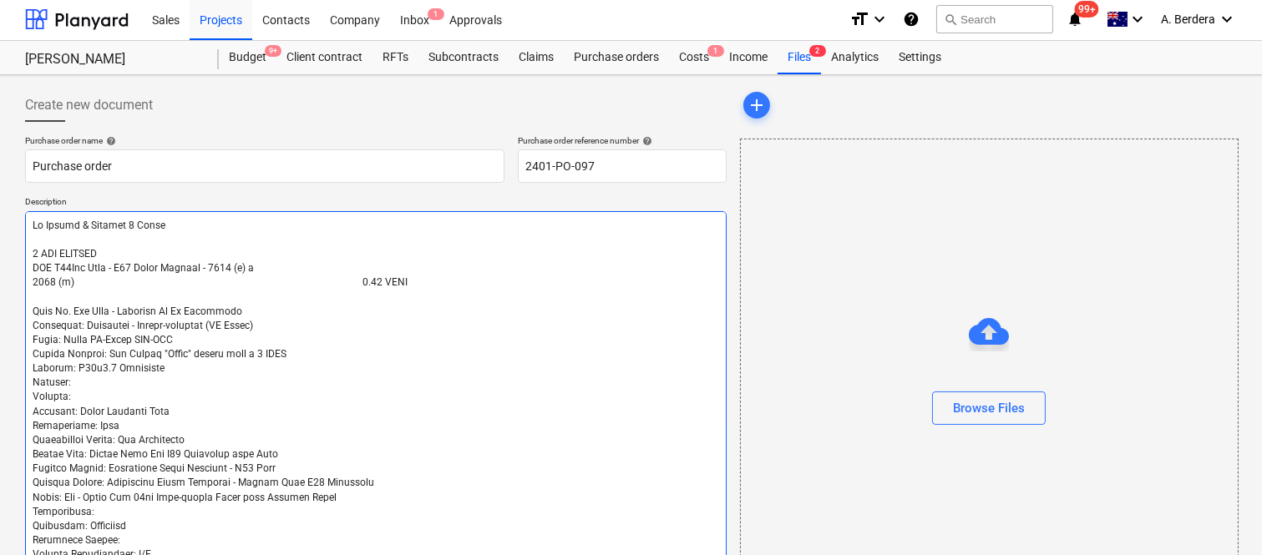
type textarea "x"
type textarea "To Supply & Install 3 Doors 1 CFG SHUTTER KIT Q75Bin Room - Q75 Steel Shutter -…"
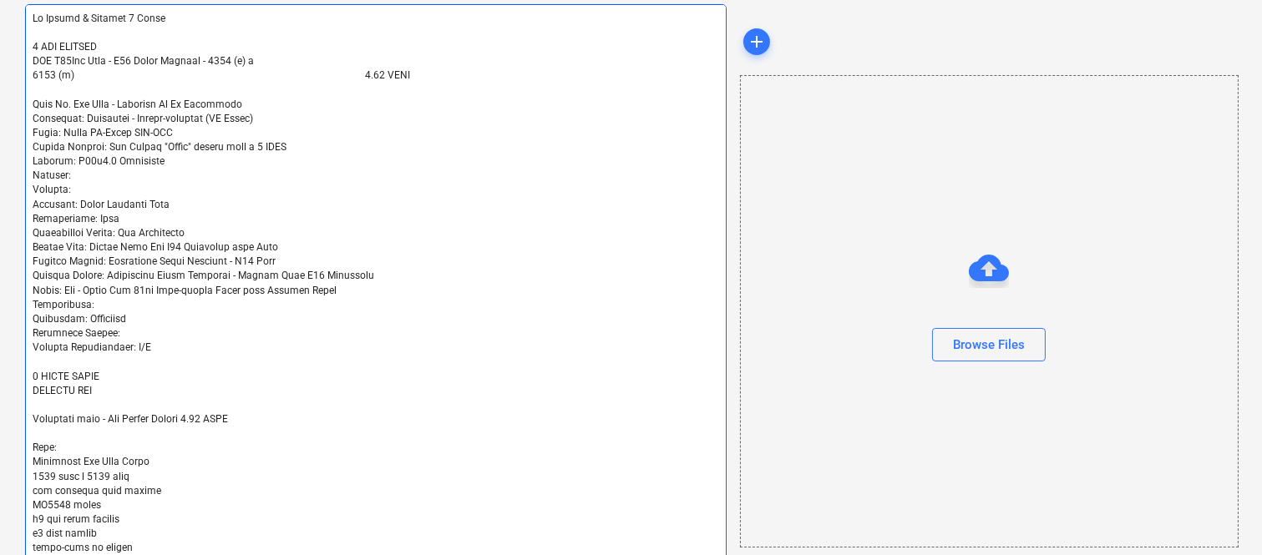
scroll to position [213, 0]
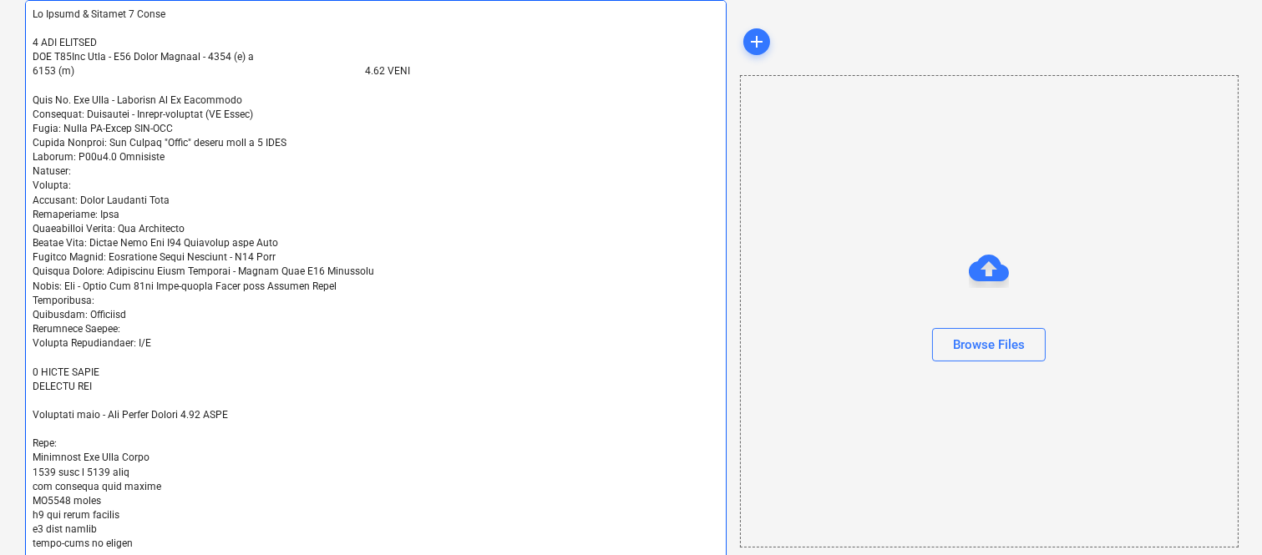
click at [177, 409] on textarea at bounding box center [376, 444] width 702 height 889
type textarea "x"
type textarea "To Supply & Install 3 Doors 1 CFG SHUTTER KIT Q75Bin Room - Q75 Steel Shutter -…"
type textarea "x"
type textarea "To Supply & Install 3 Doors 1 CFG SHUTTER KIT Q75Bin Room - Q75 Steel Shutter -…"
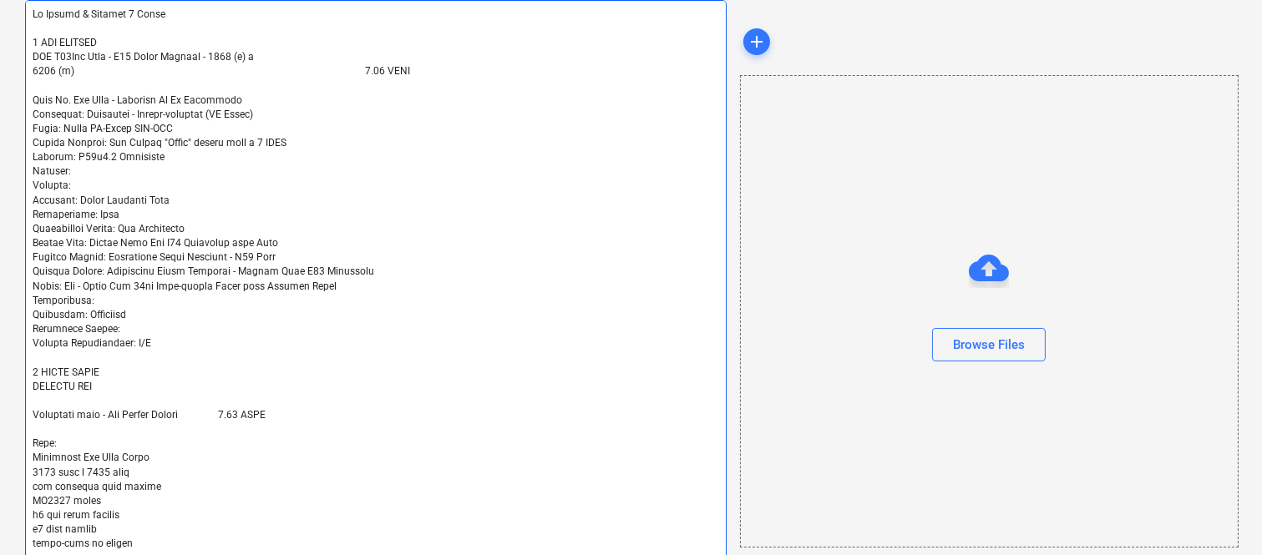
type textarea "x"
type textarea "To Supply & Install 3 Doors 1 CFG SHUTTER KIT Q75Bin Room - Q75 Steel Shutter -…"
type textarea "x"
type textarea "To Supply & Install 3 Doors 1 CFG SHUTTER KIT Q75Bin Room - Q75 Steel Shutter -…"
type textarea "x"
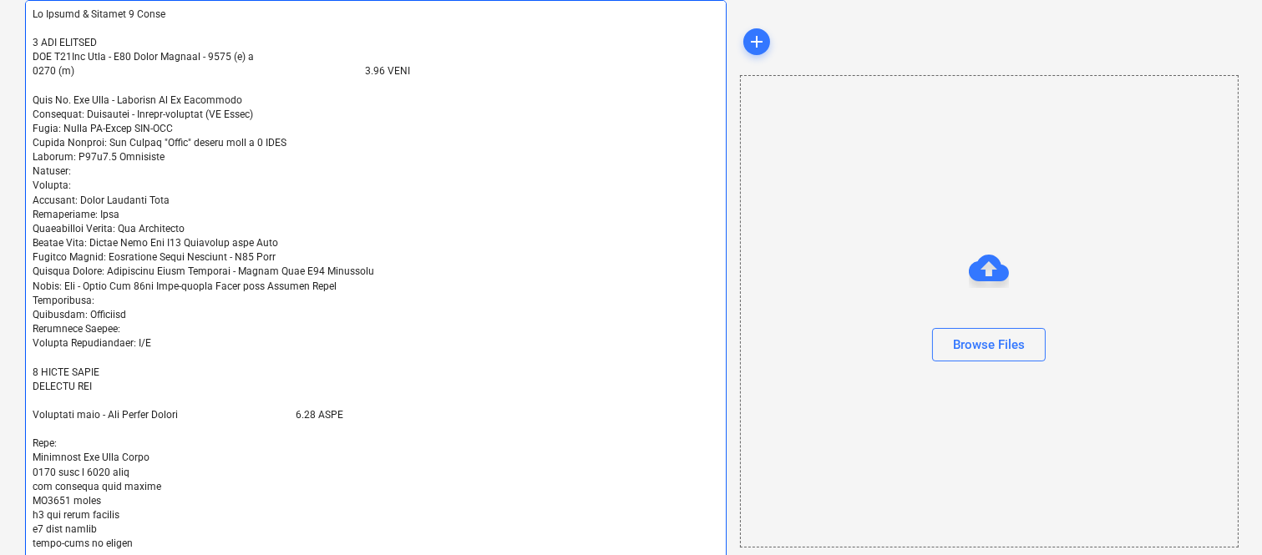
type textarea "To Supply & Install 3 Doors 1 CFG SHUTTER KIT Q75Bin Room - Q75 Steel Shutter -…"
type textarea "x"
type textarea "To Supply & Install 3 Doors 1 CFG SHUTTER KIT Q75Bin Room - Q75 Steel Shutter -…"
type textarea "x"
type textarea "To Supply & Install 3 Doors 1 CFG SHUTTER KIT Q75Bin Room - Q75 Steel Shutter -…"
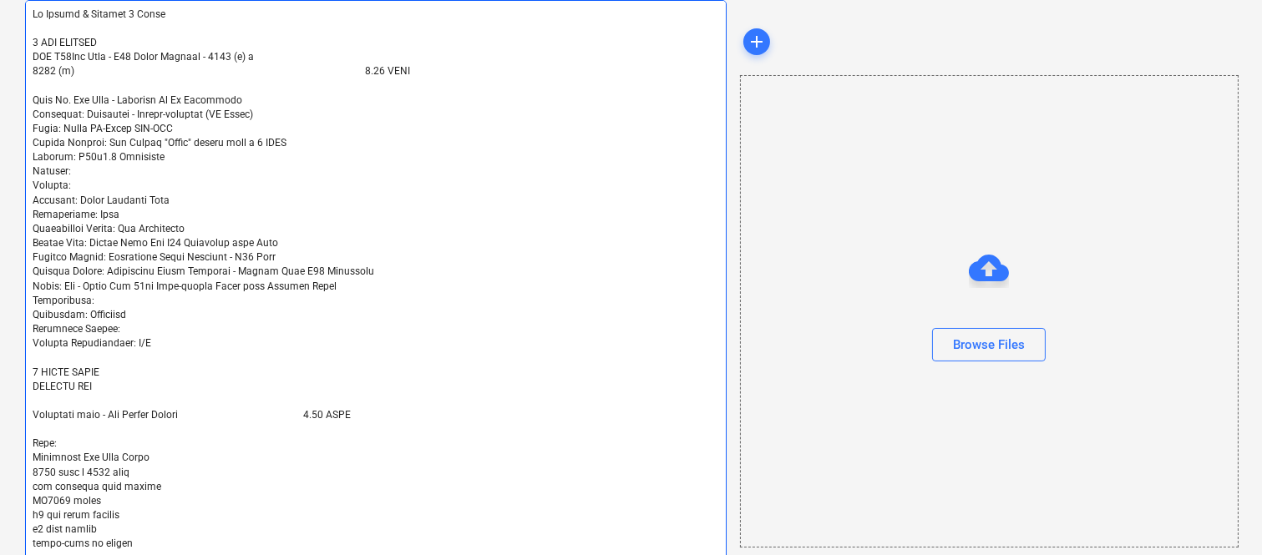
type textarea "x"
type textarea "To Supply & Install 3 Doors 1 CFG SHUTTER KIT Q75Bin Room - Q75 Steel Shutter -…"
type textarea "x"
type textarea "To Supply & Install 3 Doors 1 CFG SHUTTER KIT Q75Bin Room - Q75 Steel Shutter -…"
type textarea "x"
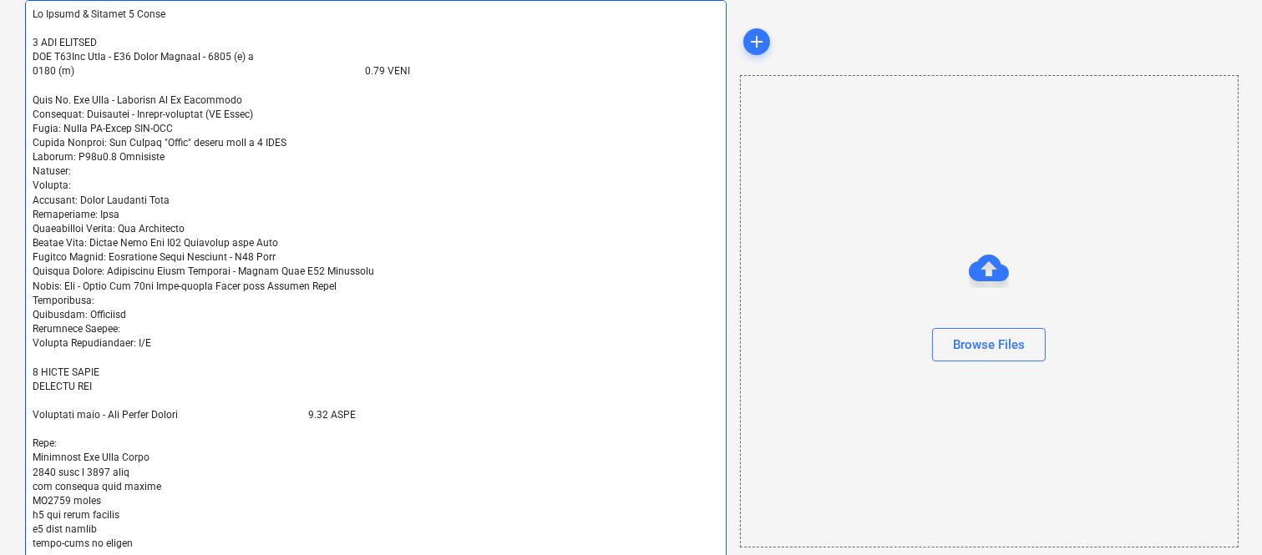
type textarea "To Supply & Install 3 Doors 1 CFG SHUTTER KIT Q75Bin Room - Q75 Steel Shutter -…"
type textarea "x"
type textarea "To Supply & Install 3 Doors 1 CFG SHUTTER KIT Q75Bin Room - Q75 Steel Shutter -…"
type textarea "x"
type textarea "To Supply & Install 3 Doors 1 CFG SHUTTER KIT Q75Bin Room - Q75 Steel Shutter -…"
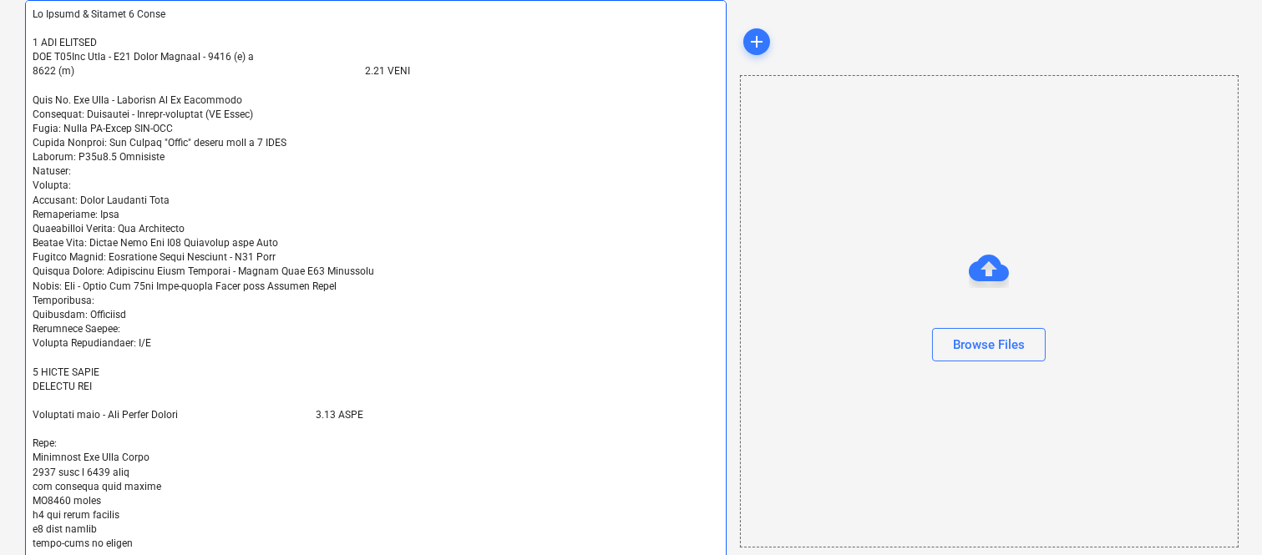
type textarea "x"
type textarea "To Supply & Install 3 Doors 1 CFG SHUTTER KIT Q75Bin Room - Q75 Steel Shutter -…"
type textarea "x"
type textarea "To Supply & Install 3 Doors 1 CFG SHUTTER KIT Q75Bin Room - Q75 Steel Shutter -…"
type textarea "x"
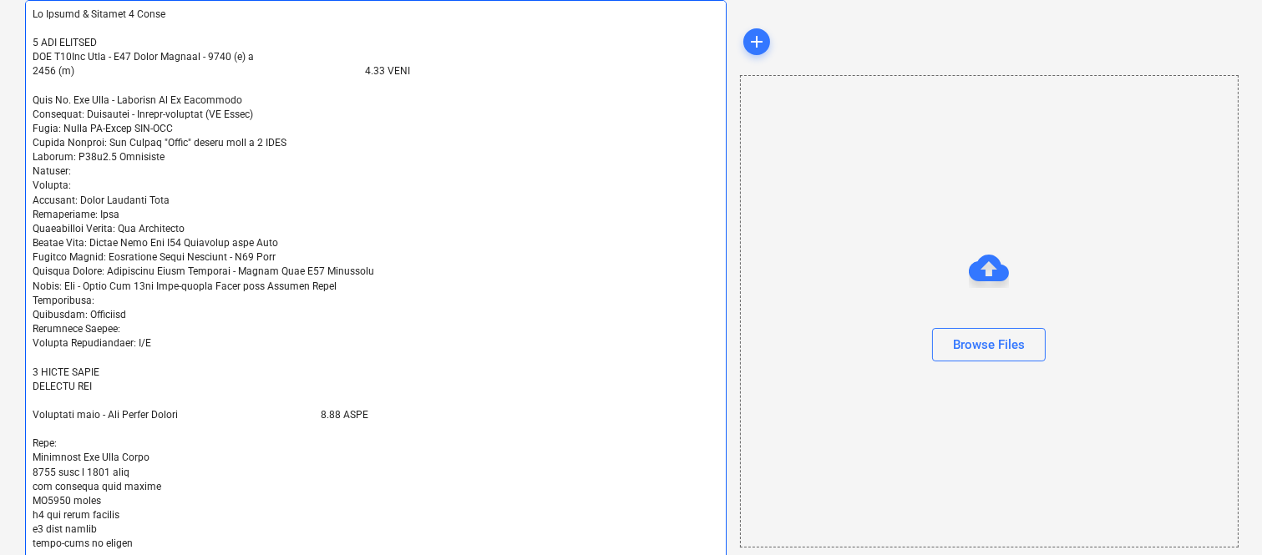
type textarea "To Supply & Install 3 Doors 1 CFG SHUTTER KIT Q75Bin Room - Q75 Steel Shutter -…"
type textarea "x"
type textarea "To Supply & Install 3 Doors 1 CFG SHUTTER KIT Q75Bin Room - Q75 Steel Shutter -…"
type textarea "x"
type textarea "To Supply & Install 3 Doors 1 CFG SHUTTER KIT Q75Bin Room - Q75 Steel Shutter -…"
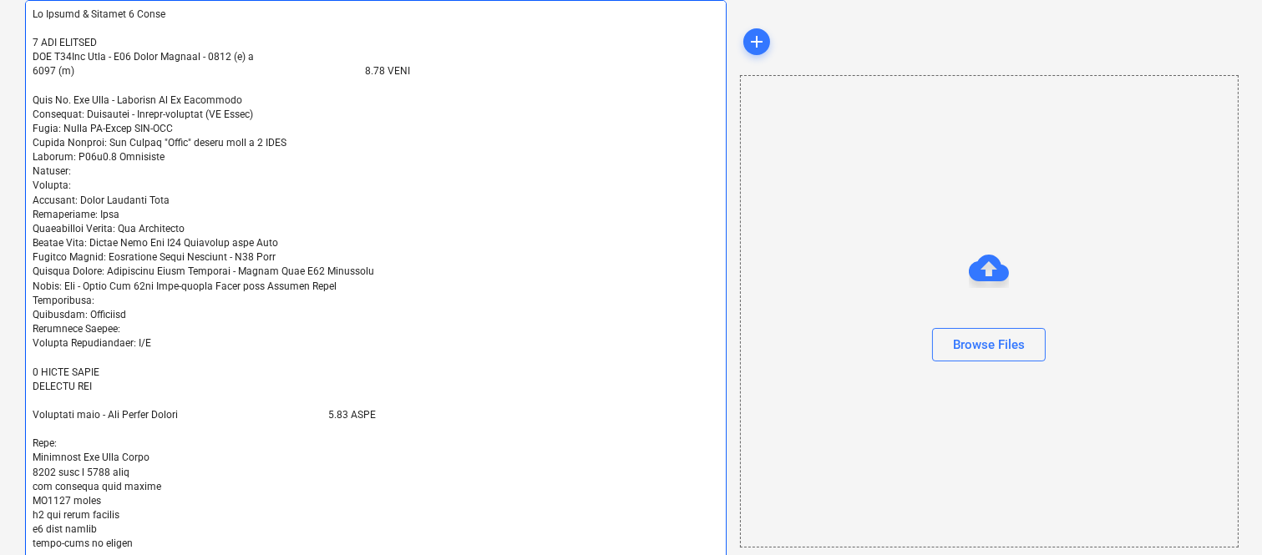
type textarea "x"
type textarea "To Supply & Install 3 Doors 1 CFG SHUTTER KIT Q75Bin Room - Q75 Steel Shutter -…"
type textarea "x"
type textarea "To Supply & Install 3 Doors 1 CFG SHUTTER KIT Q75Bin Room - Q75 Steel Shutter -…"
type textarea "x"
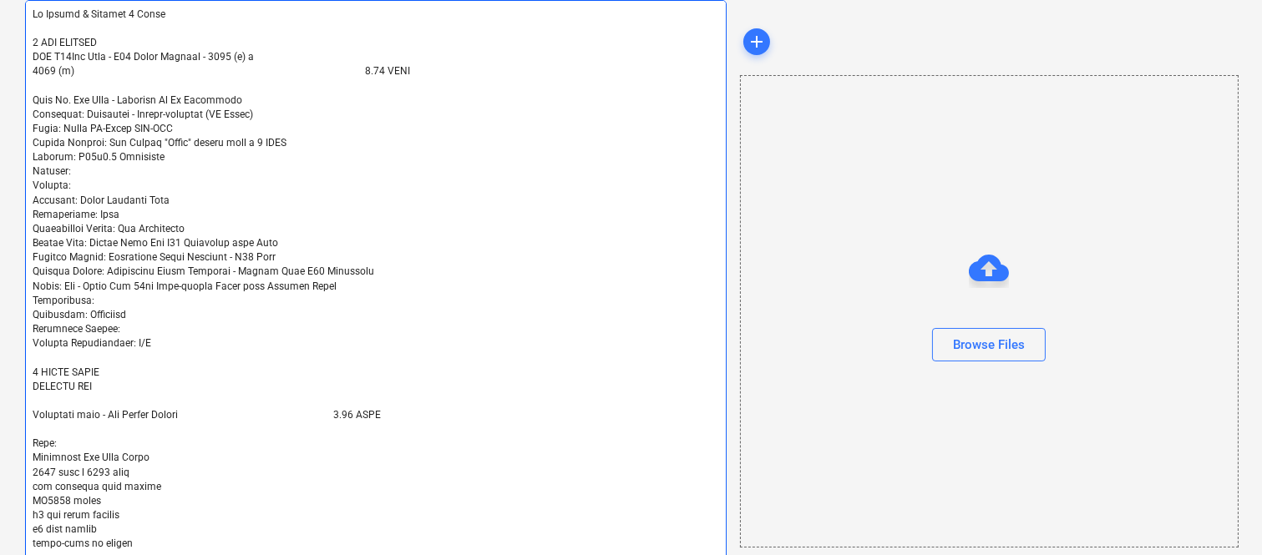
type textarea "To Supply & Install 3 Doors 1 CFG SHUTTER KIT Q75Bin Room - Q75 Steel Shutter -…"
type textarea "x"
type textarea "To Supply & Install 3 Doors 1 CFG SHUTTER KIT Q75Bin Room - Q75 Steel Shutter -…"
type textarea "x"
type textarea "To Supply & Install 3 Doors 1 CFG SHUTTER KIT Q75Bin Room - Q75 Steel Shutter -…"
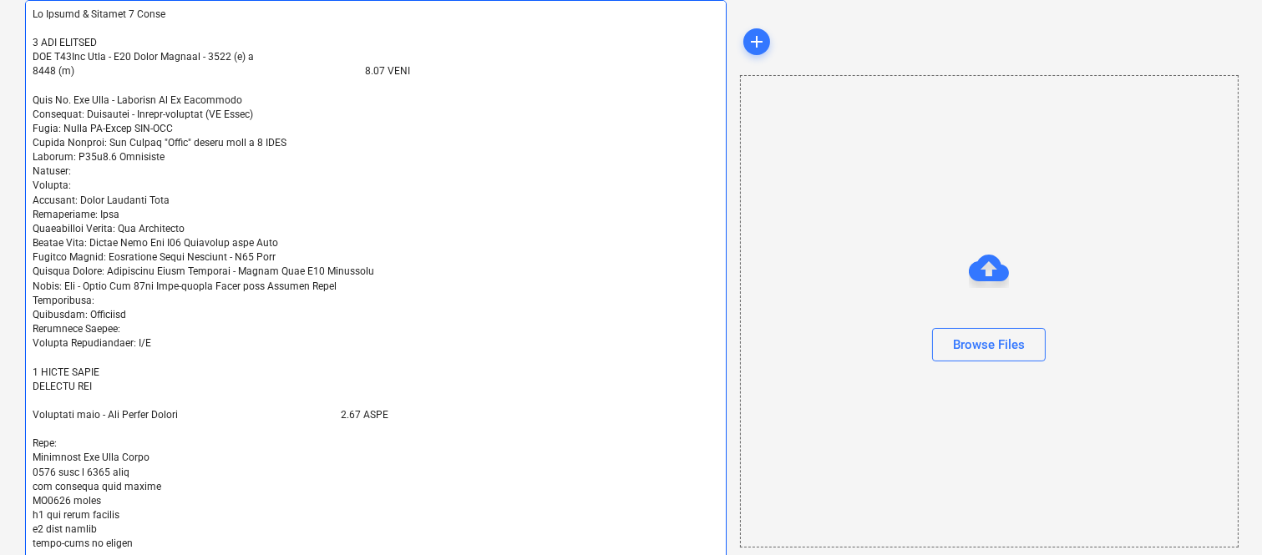
type textarea "x"
type textarea "To Supply & Install 3 Doors 1 CFG SHUTTER KIT Q75Bin Room - Q75 Steel Shutter -…"
type textarea "x"
type textarea "To Supply & Install 3 Doors 1 CFG SHUTTER KIT Q75Bin Room - Q75 Steel Shutter -…"
type textarea "x"
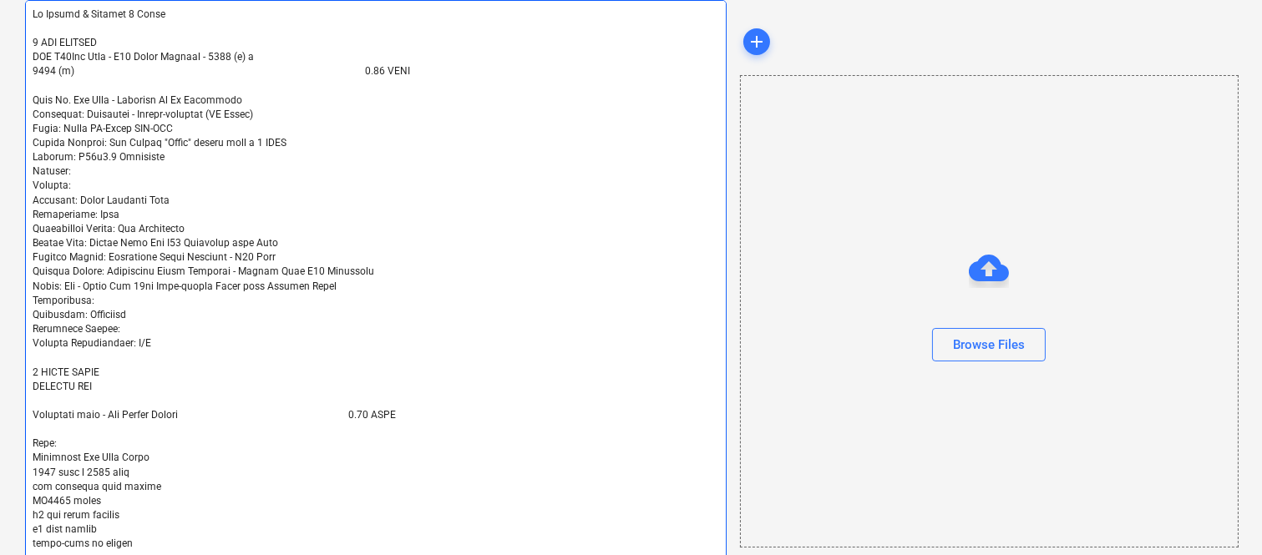
type textarea "To Supply & Install 3 Doors 1 CFG SHUTTER KIT Q75Bin Room - Q75 Steel Shutter -…"
type textarea "x"
type textarea "To Supply & Install 3 Doors 1 CFG SHUTTER KIT Q75Bin Room - Q75 Steel Shutter -…"
type textarea "x"
type textarea "To Supply & Install 3 Doors 1 CFG SHUTTER KIT Q75Bin Room - Q75 Steel Shutter -…"
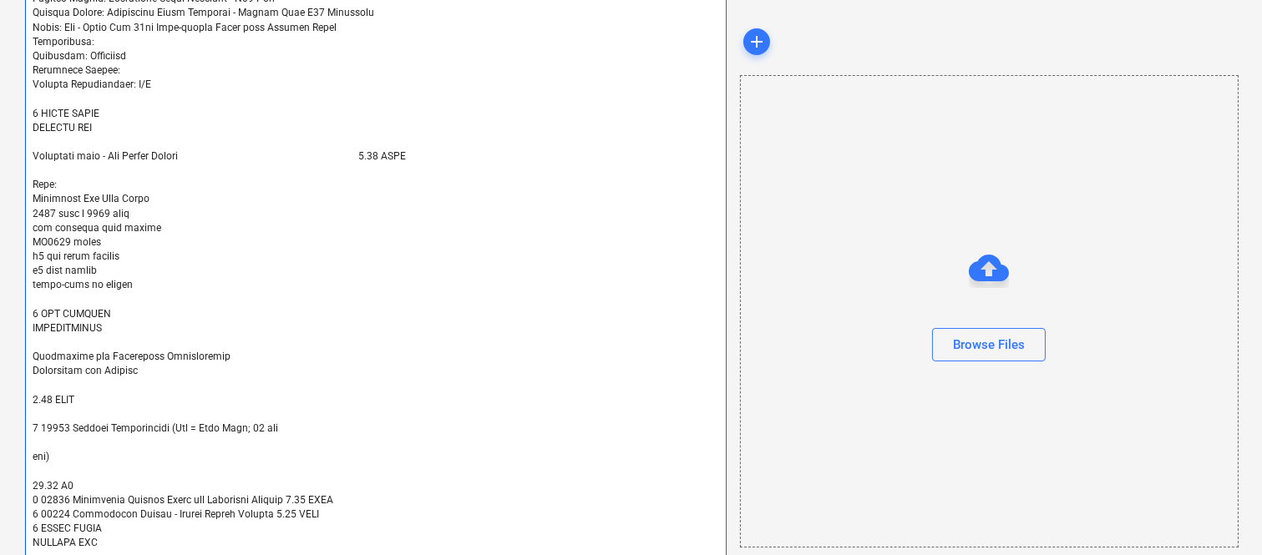
scroll to position [481, 0]
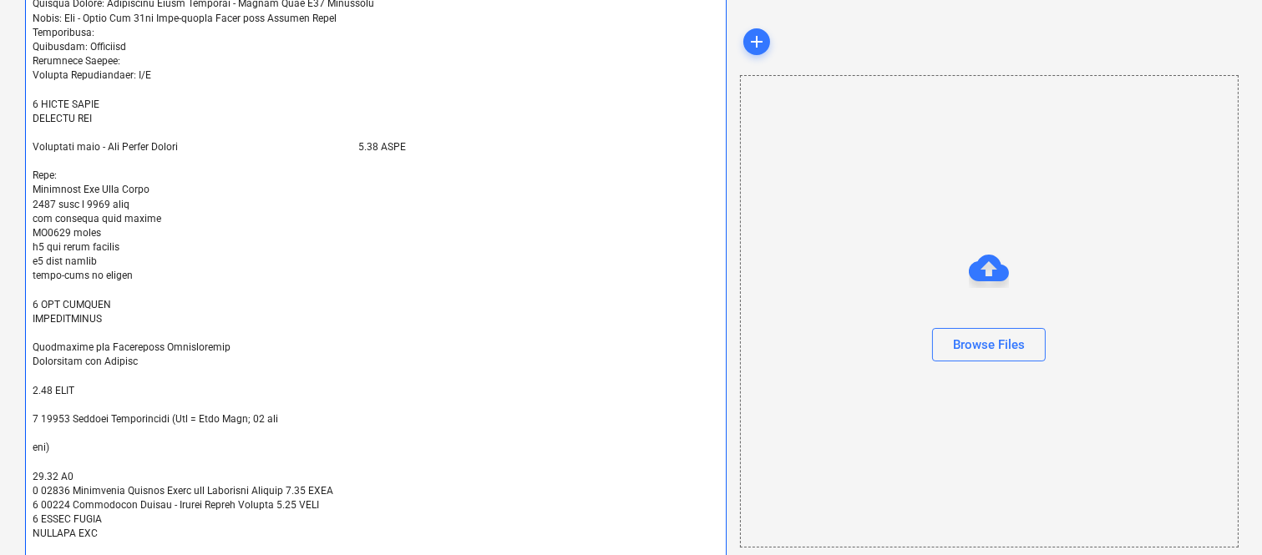
click at [31, 381] on textarea at bounding box center [376, 176] width 702 height 889
click at [32, 388] on textarea at bounding box center [376, 176] width 702 height 889
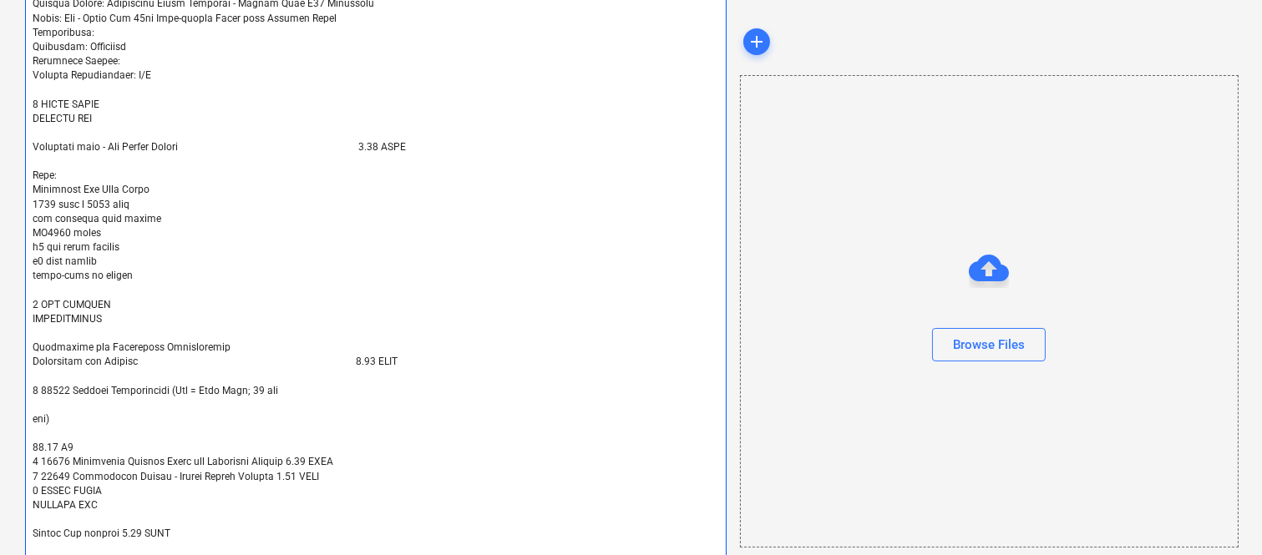
click at [77, 432] on textarea at bounding box center [376, 162] width 702 height 860
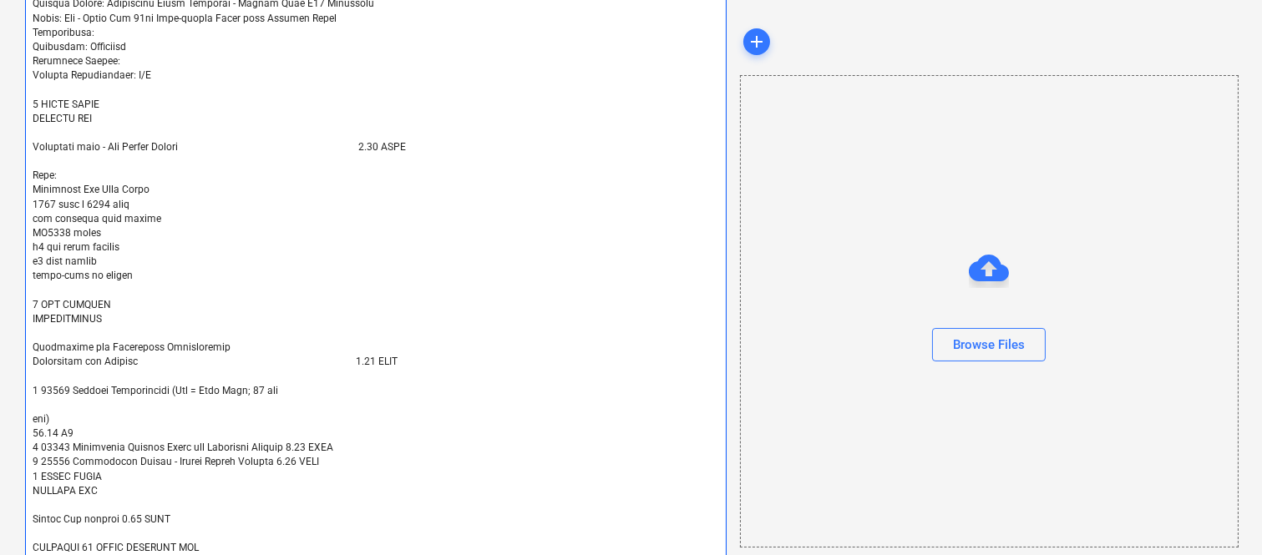
click at [28, 433] on textarea at bounding box center [376, 155] width 702 height 846
click at [327, 385] on textarea at bounding box center [376, 155] width 702 height 846
drag, startPoint x: 31, startPoint y: 430, endPoint x: 84, endPoint y: 435, distance: 52.9
click at [84, 435] on textarea at bounding box center [376, 155] width 702 height 846
click at [317, 393] on textarea at bounding box center [376, 155] width 702 height 846
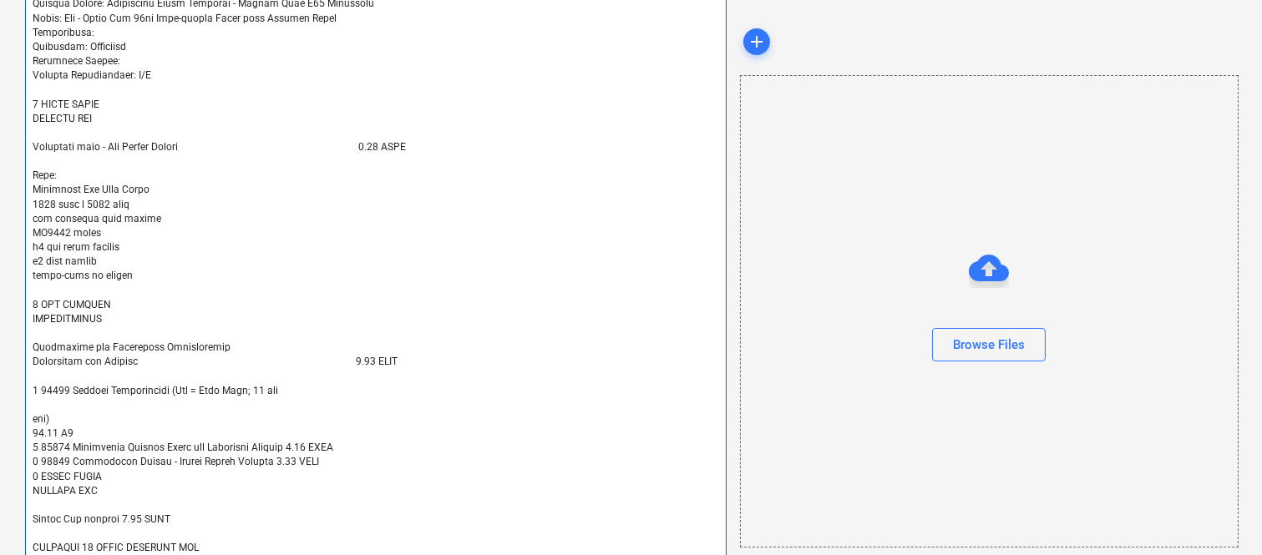
paste textarea "50.00 M2"
drag, startPoint x: 31, startPoint y: 432, endPoint x: 81, endPoint y: 434, distance: 50.2
click at [81, 434] on textarea at bounding box center [376, 155] width 702 height 846
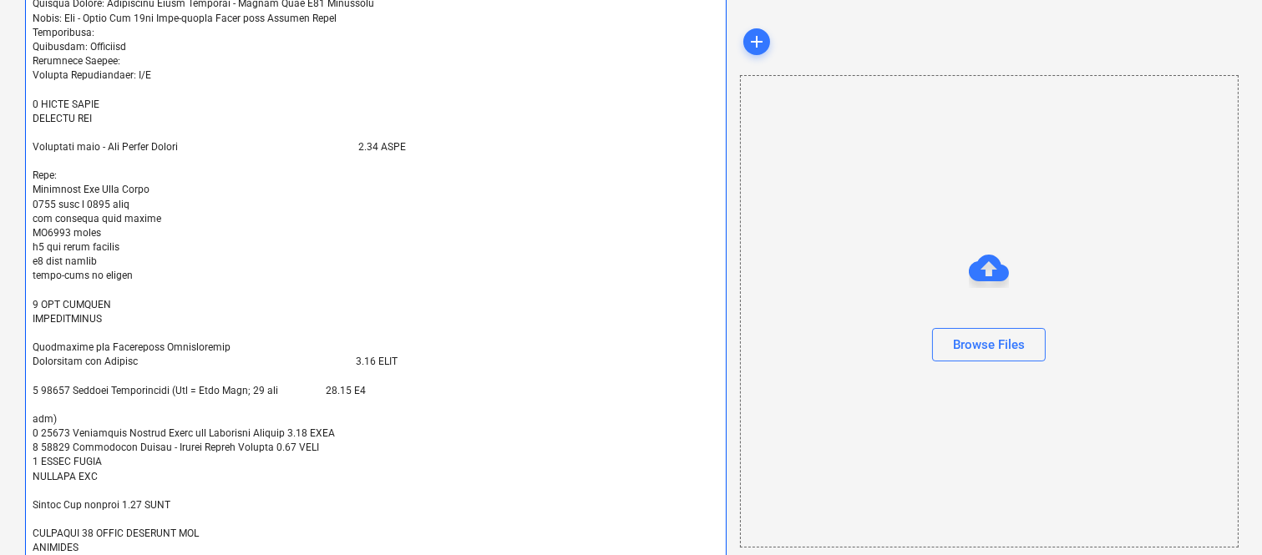
click at [30, 414] on textarea at bounding box center [376, 148] width 702 height 832
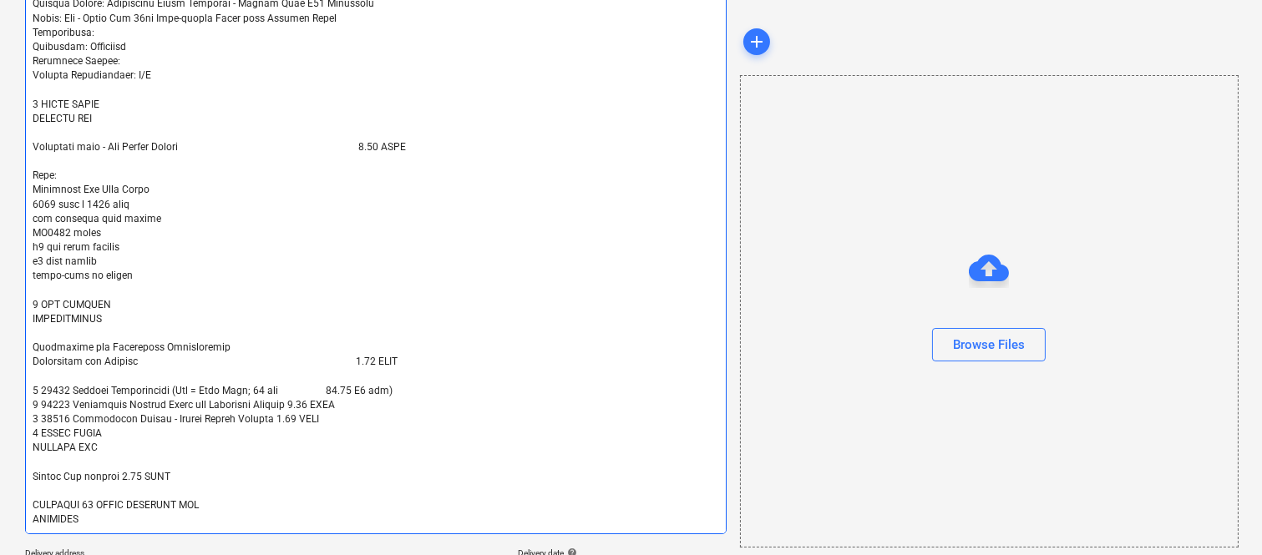
click at [430, 382] on textarea at bounding box center [376, 133] width 702 height 803
click at [398, 393] on textarea at bounding box center [376, 133] width 702 height 803
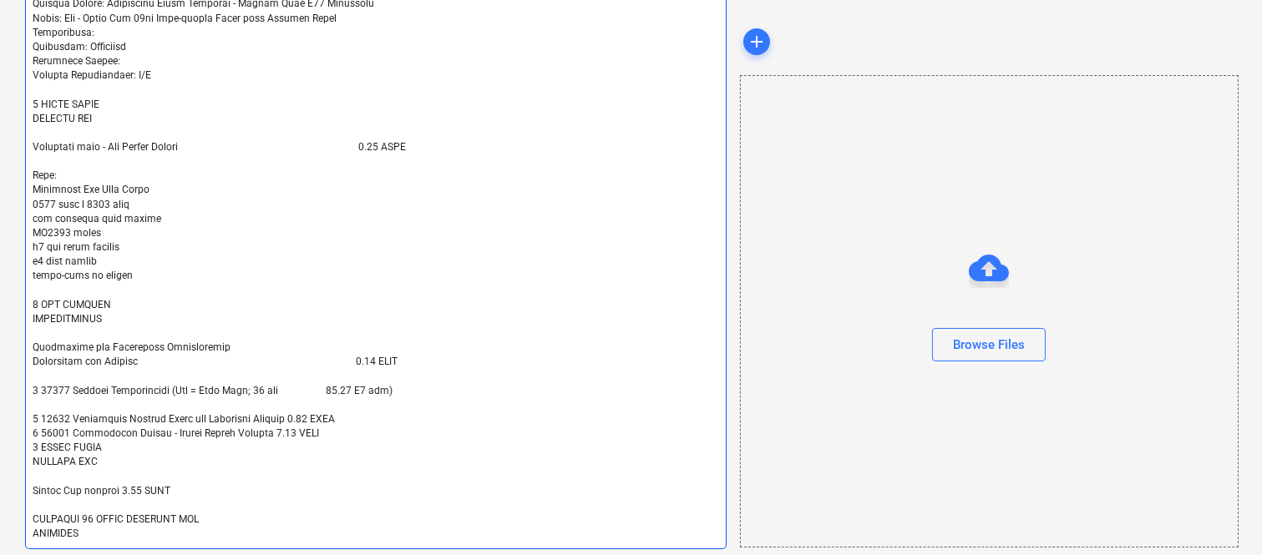
click at [348, 416] on textarea at bounding box center [376, 141] width 702 height 818
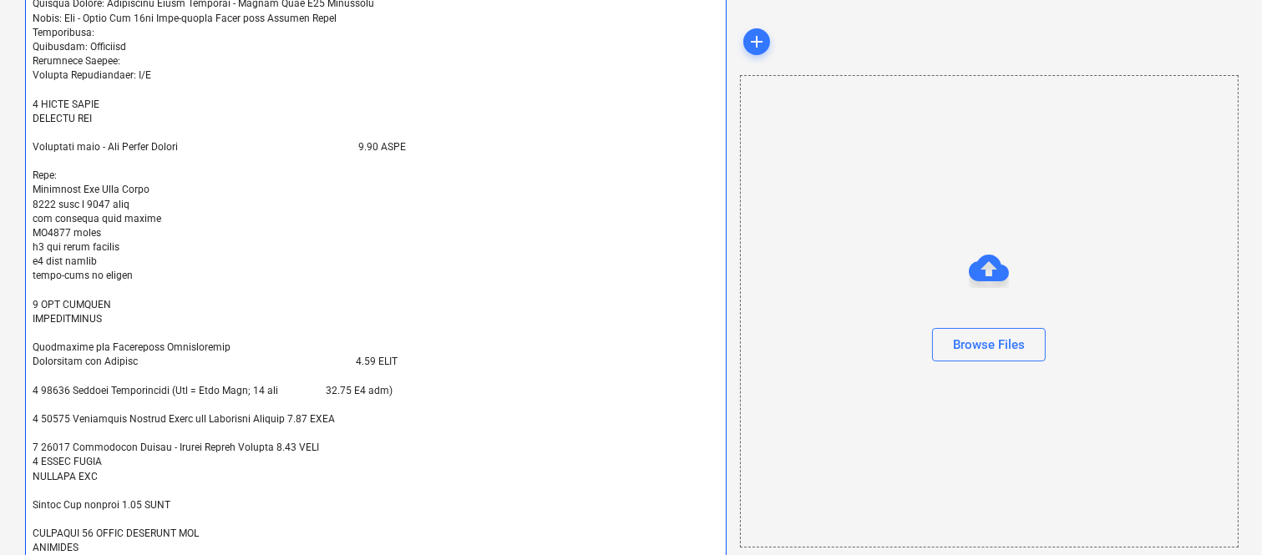
click at [301, 446] on textarea at bounding box center [376, 148] width 702 height 832
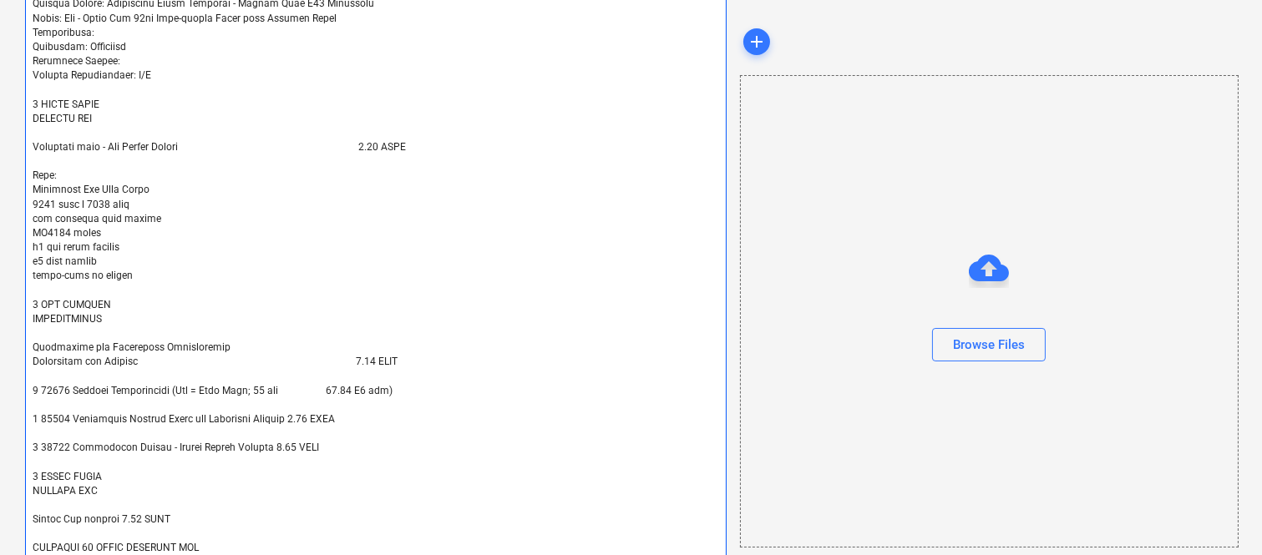
click at [155, 388] on textarea at bounding box center [376, 155] width 702 height 846
click at [338, 387] on textarea at bounding box center [376, 155] width 702 height 846
click at [335, 387] on textarea at bounding box center [376, 155] width 702 height 846
click at [273, 416] on textarea at bounding box center [376, 155] width 702 height 846
click at [240, 445] on textarea at bounding box center [376, 155] width 702 height 846
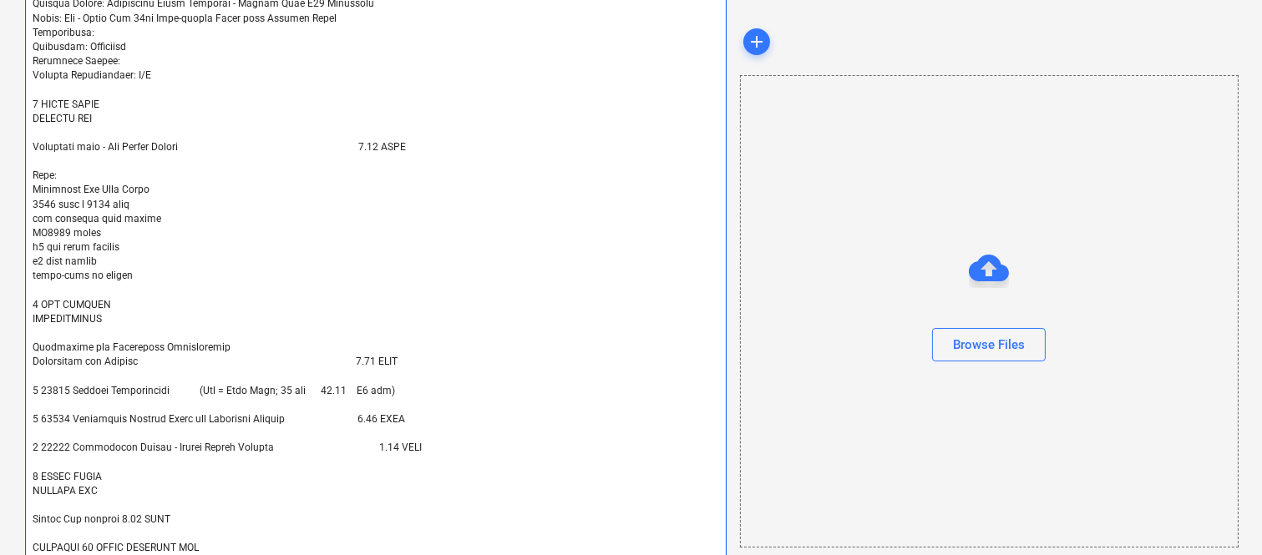
click at [113, 516] on textarea at bounding box center [376, 155] width 702 height 846
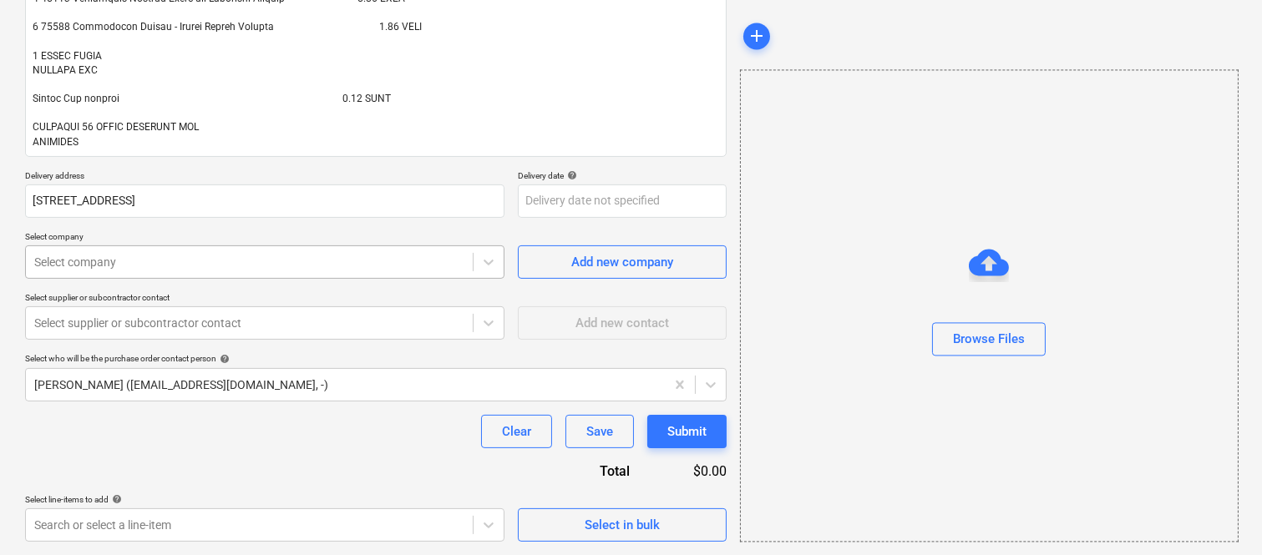
click at [169, 256] on div at bounding box center [249, 262] width 430 height 17
click at [590, 266] on div "Add new company" at bounding box center [622, 262] width 102 height 22
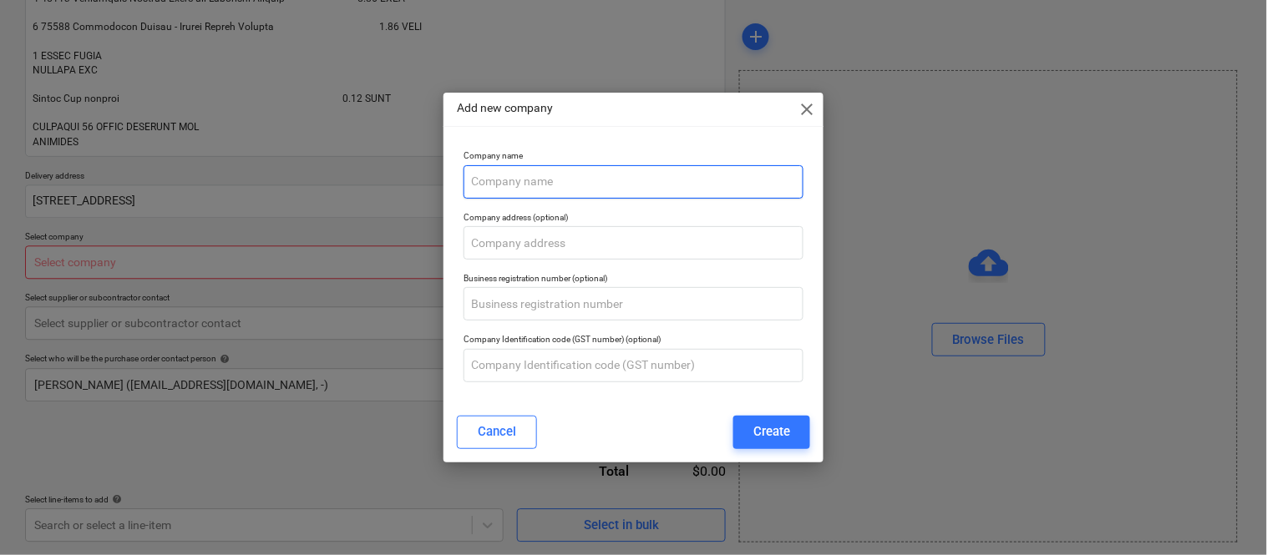
click at [497, 188] on input "text" at bounding box center [634, 181] width 340 height 33
paste input "ARCO (QLD) PTY LTD"
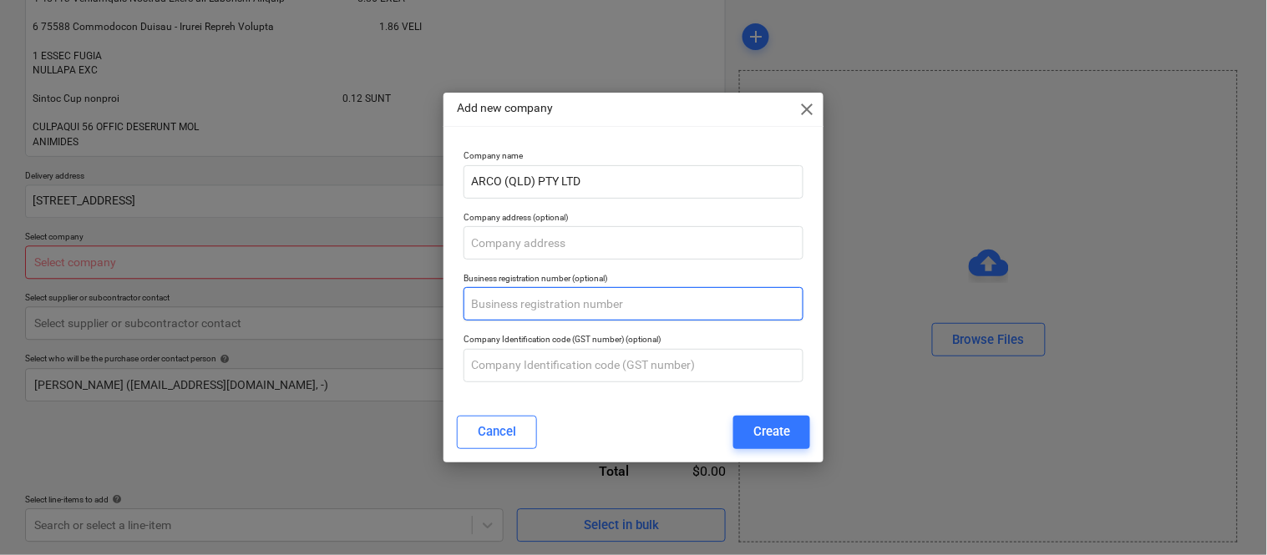
click at [516, 302] on input "text" at bounding box center [634, 303] width 340 height 33
paste input "27 108 275 896"
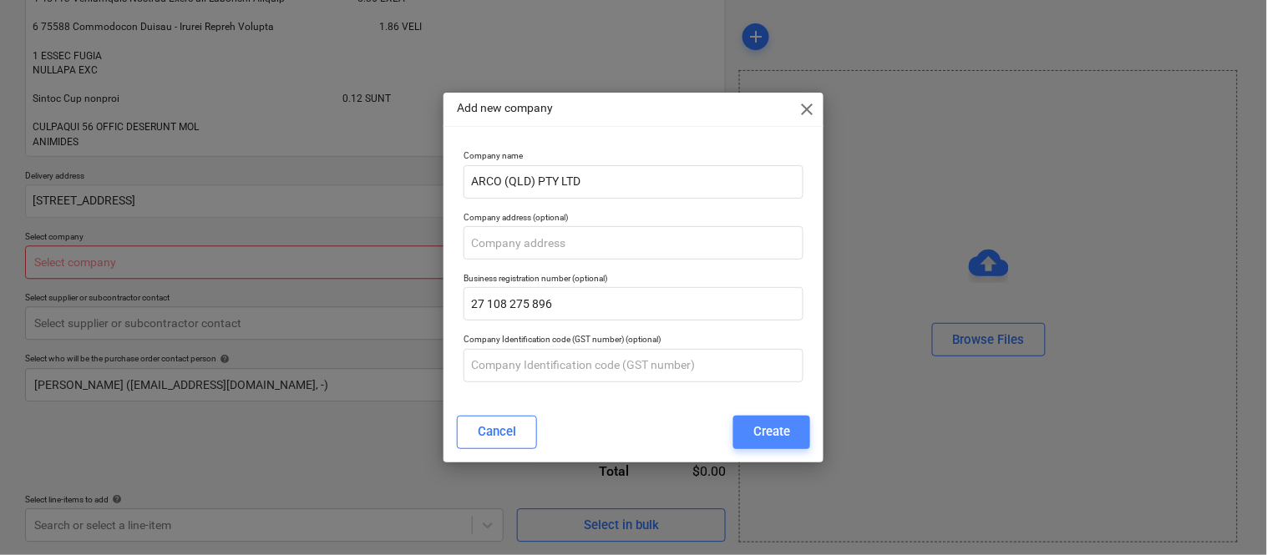
click at [764, 427] on div "Create" at bounding box center [771, 432] width 37 height 22
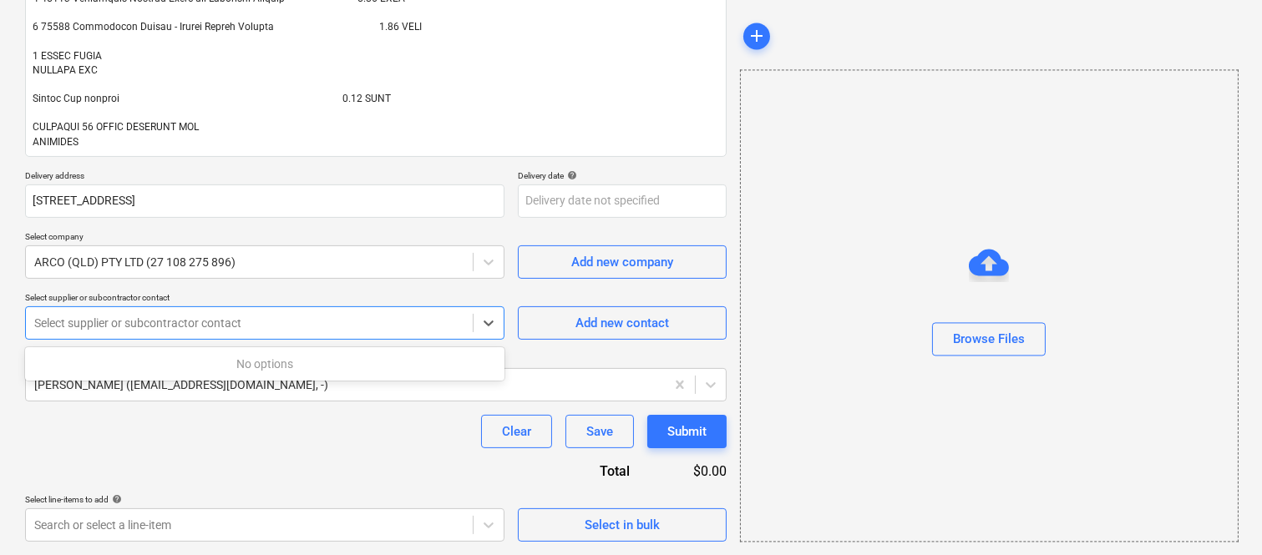
click at [385, 323] on div at bounding box center [249, 323] width 430 height 17
click at [611, 317] on div "Add new contact" at bounding box center [622, 323] width 94 height 22
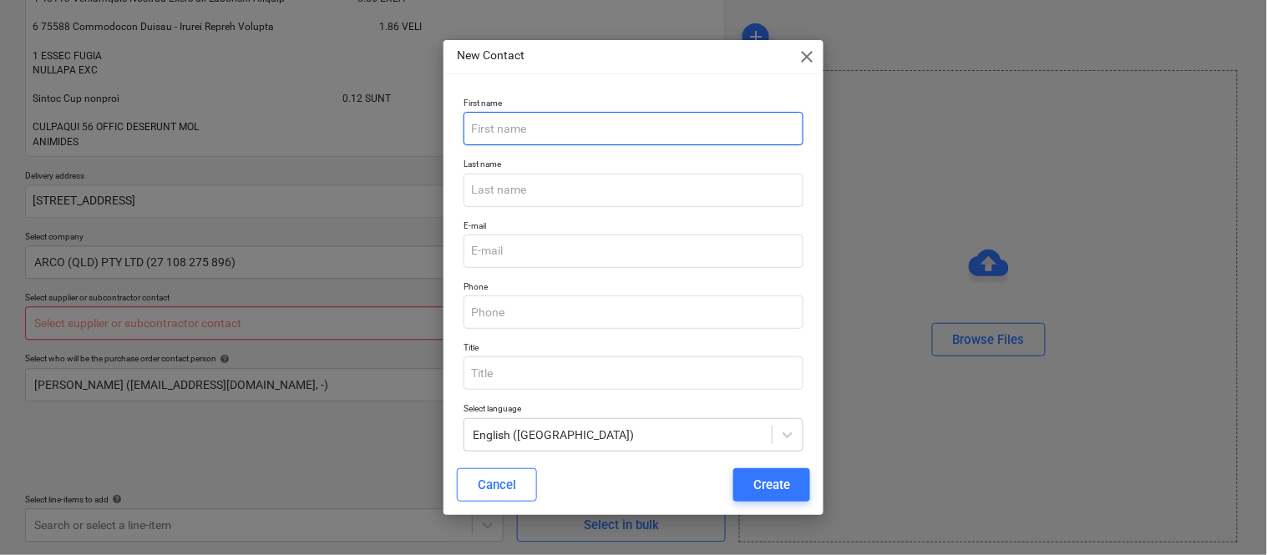
click at [504, 134] on input "text" at bounding box center [634, 128] width 340 height 33
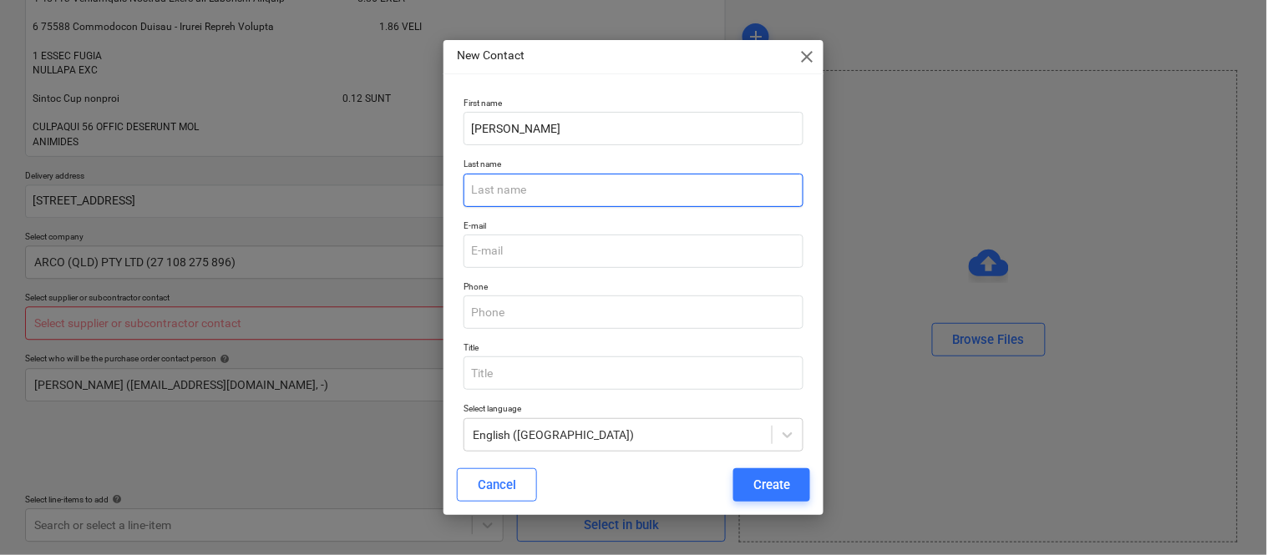
click at [510, 192] on input "text" at bounding box center [634, 190] width 340 height 33
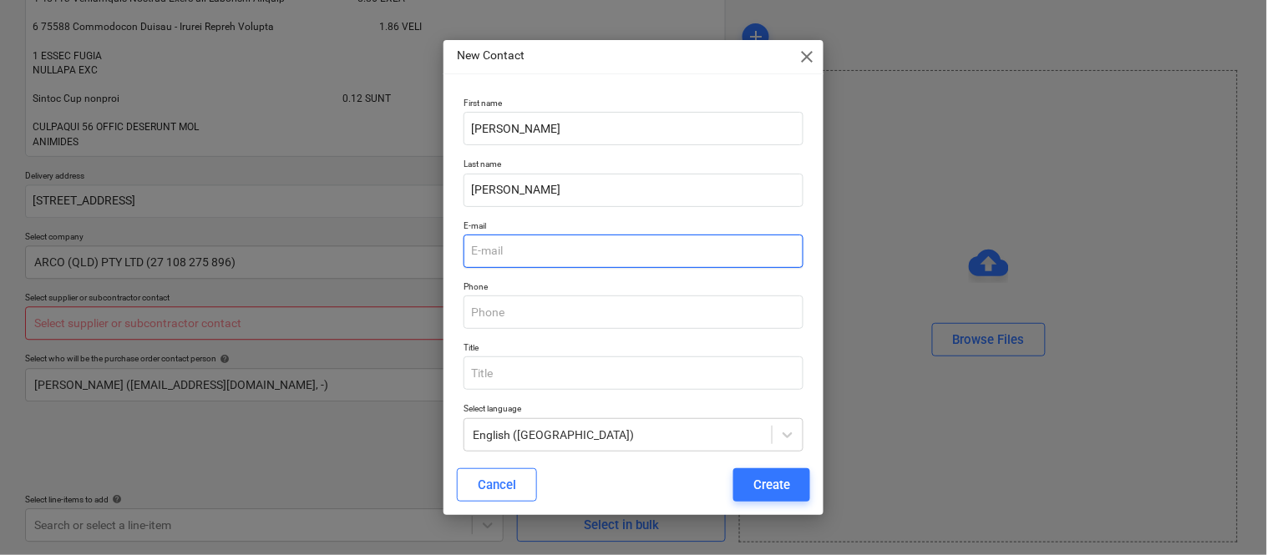
click at [511, 248] on input "email" at bounding box center [634, 251] width 340 height 33
paste input "[PERSON_NAME][EMAIL_ADDRESS][PERSON_NAME][DOMAIN_NAME]"
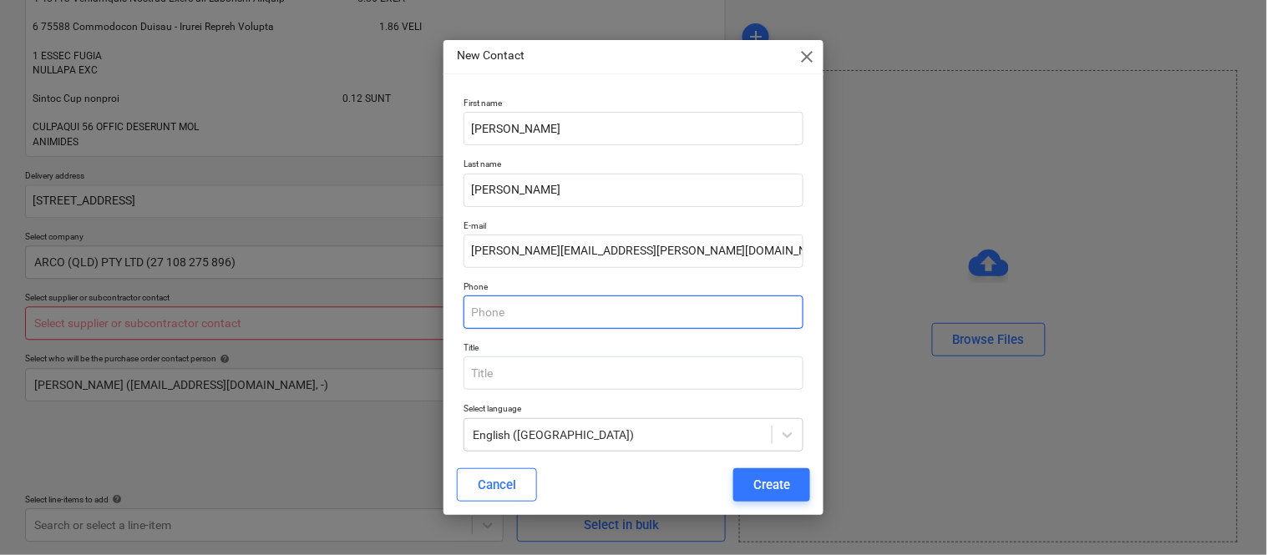
click at [535, 312] on input "text" at bounding box center [634, 312] width 340 height 33
paste input "07 3484 0200"
click at [480, 306] on input "07 3484 0200" at bounding box center [634, 312] width 340 height 33
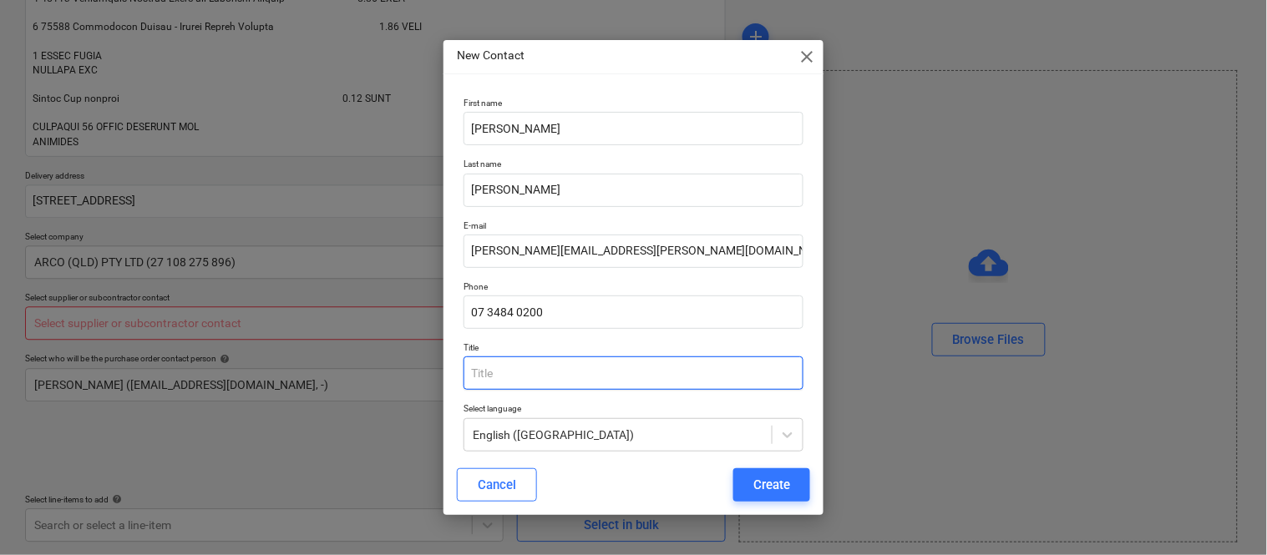
click at [528, 366] on input "text" at bounding box center [634, 373] width 340 height 33
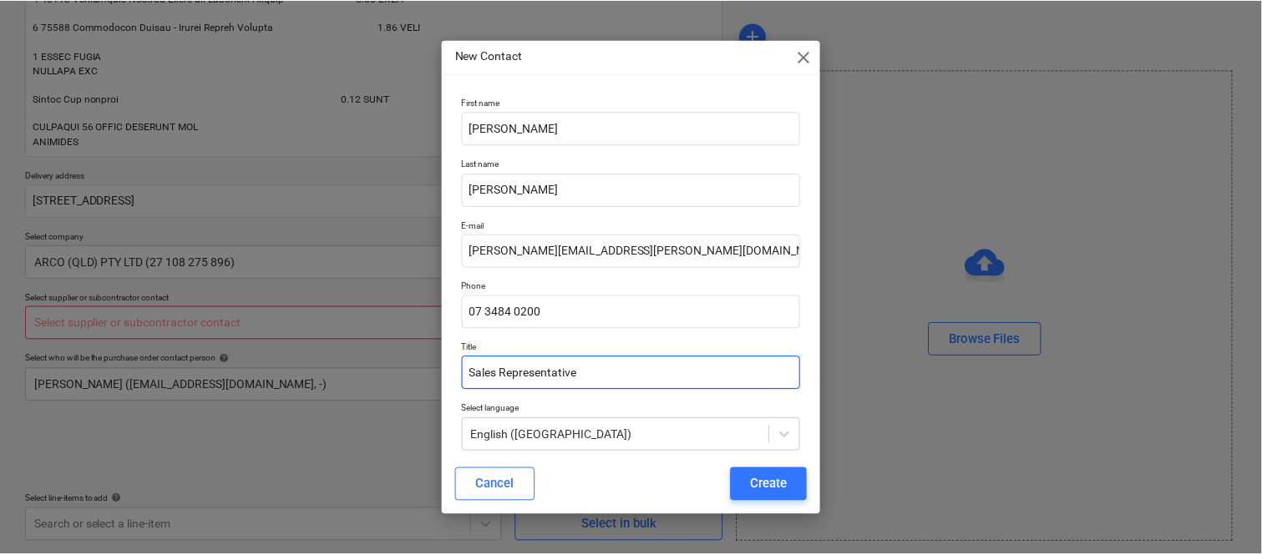
scroll to position [15, 0]
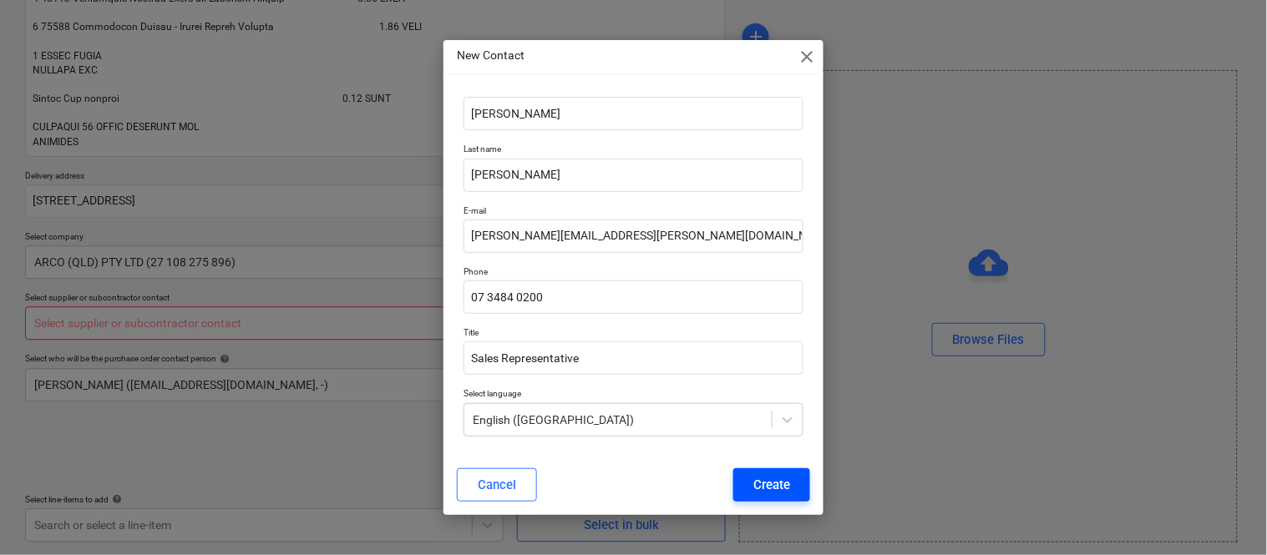
click at [793, 477] on button "Create" at bounding box center [771, 485] width 77 height 33
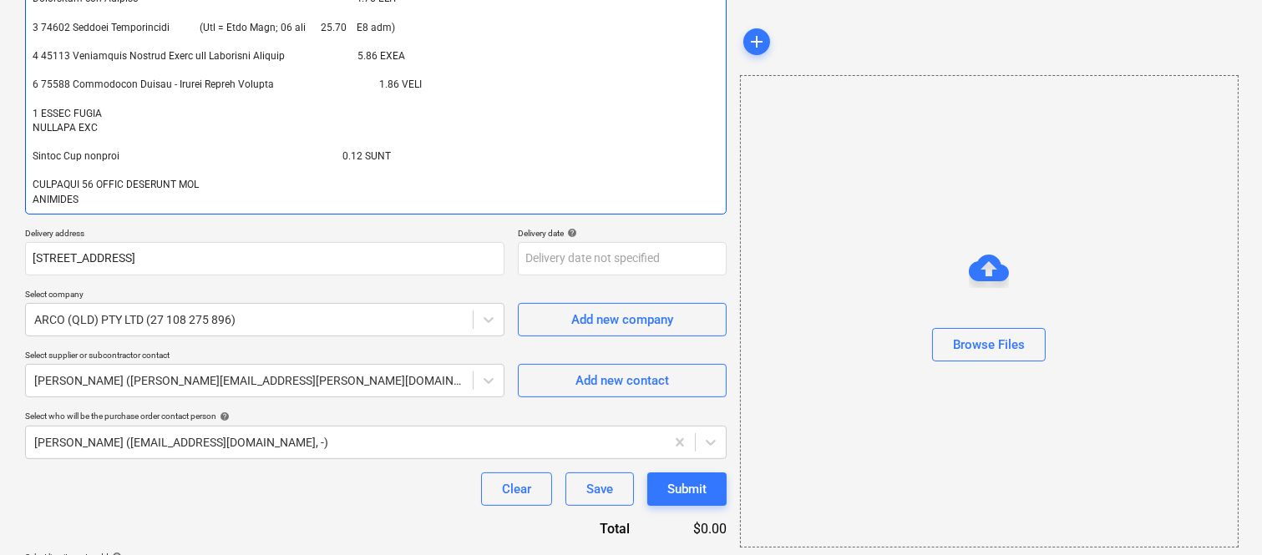
scroll to position [903, 0]
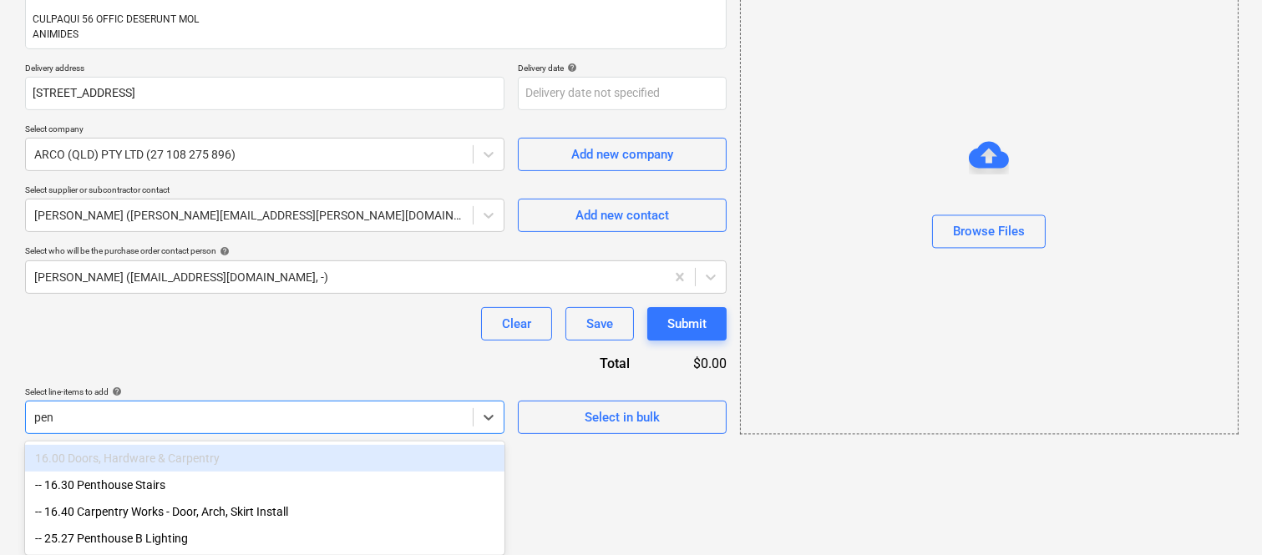
scroll to position [1011, 0]
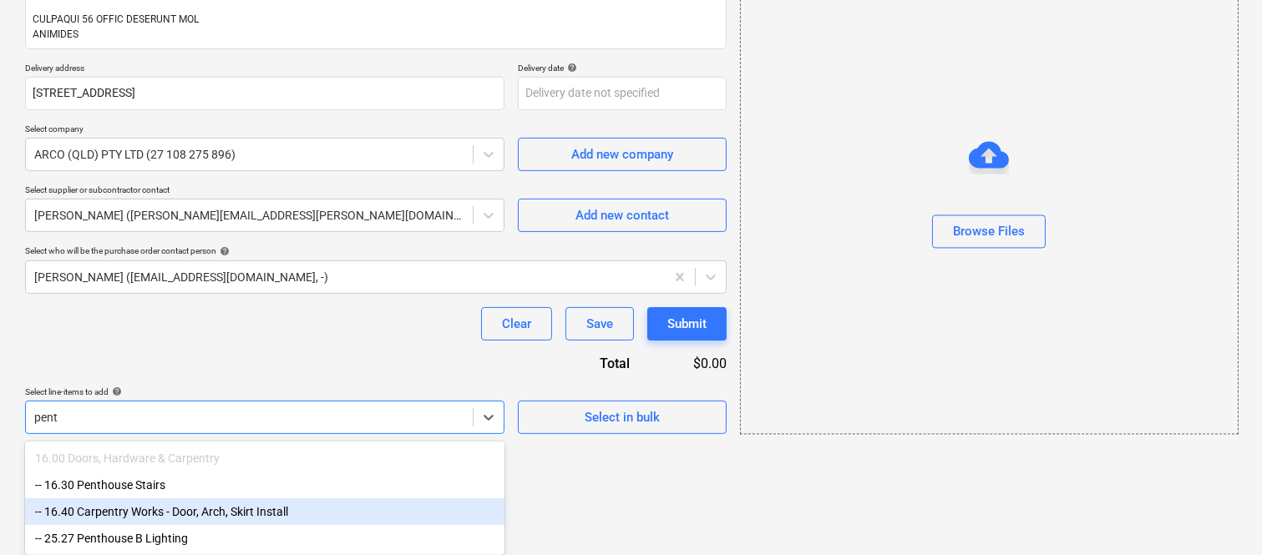
click at [312, 512] on div "-- 16.40 Carpentry Works - Door, Arch, Skirt Install" at bounding box center [264, 512] width 479 height 27
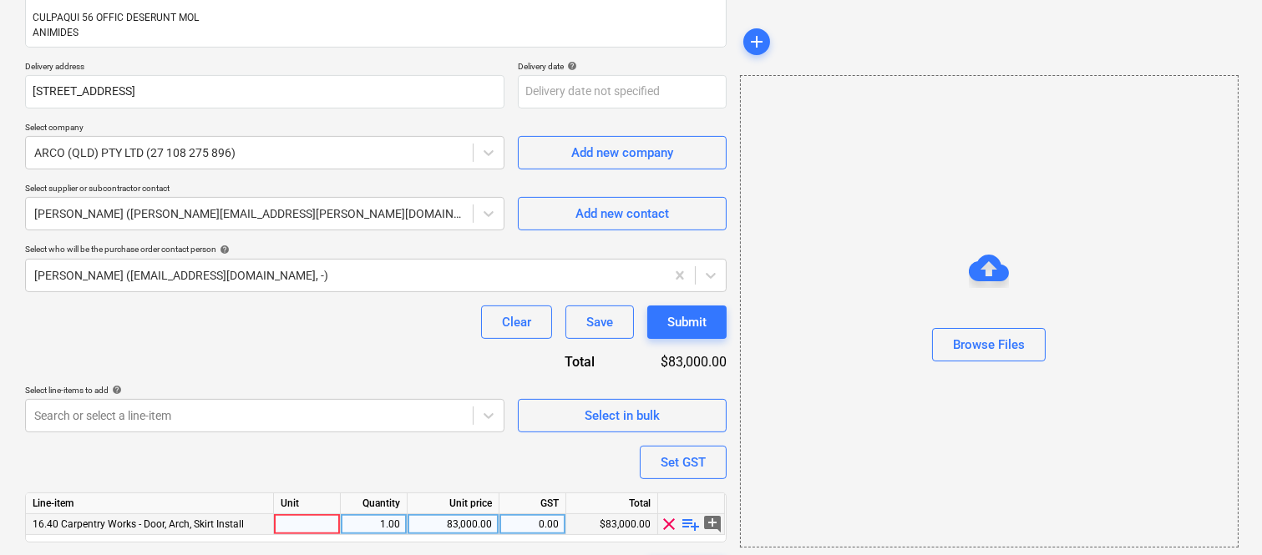
click at [321, 524] on div at bounding box center [307, 524] width 67 height 21
click at [396, 523] on div "1.00" at bounding box center [373, 524] width 53 height 21
click at [455, 520] on div "83,000.00" at bounding box center [453, 524] width 78 height 21
click at [477, 529] on div "83,000.00" at bounding box center [453, 524] width 78 height 21
click at [477, 529] on input "83000" at bounding box center [453, 524] width 91 height 20
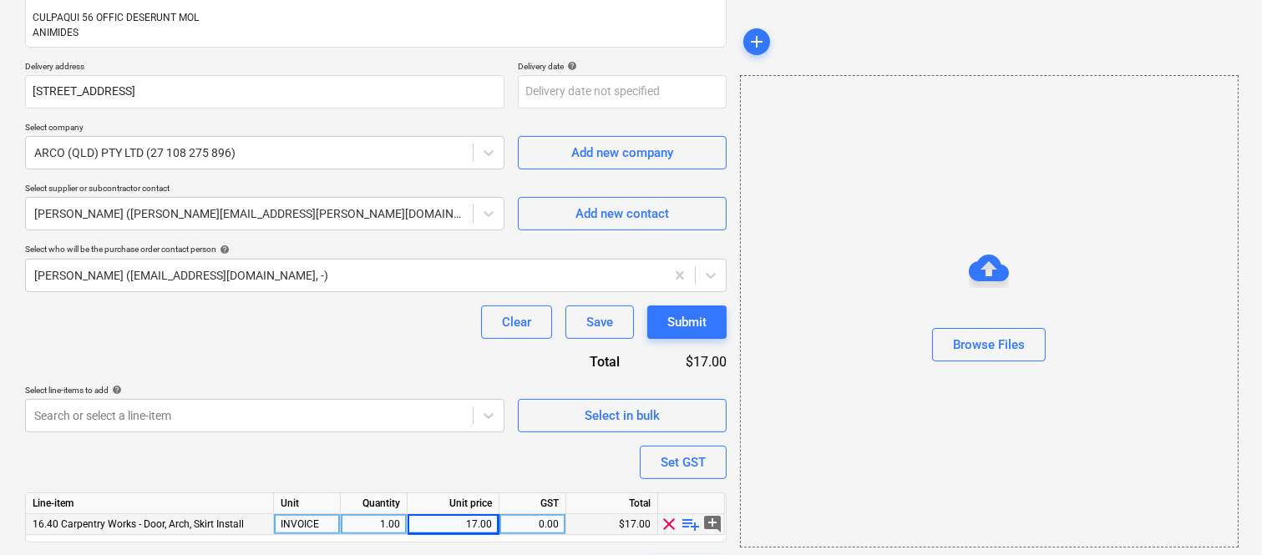
click at [488, 524] on div "17.00" at bounding box center [453, 524] width 78 height 21
click at [484, 522] on div "17.00" at bounding box center [453, 524] width 78 height 21
click at [494, 524] on div "17,124.19" at bounding box center [454, 524] width 92 height 21
click at [494, 524] on input "17124.19" at bounding box center [453, 524] width 91 height 20
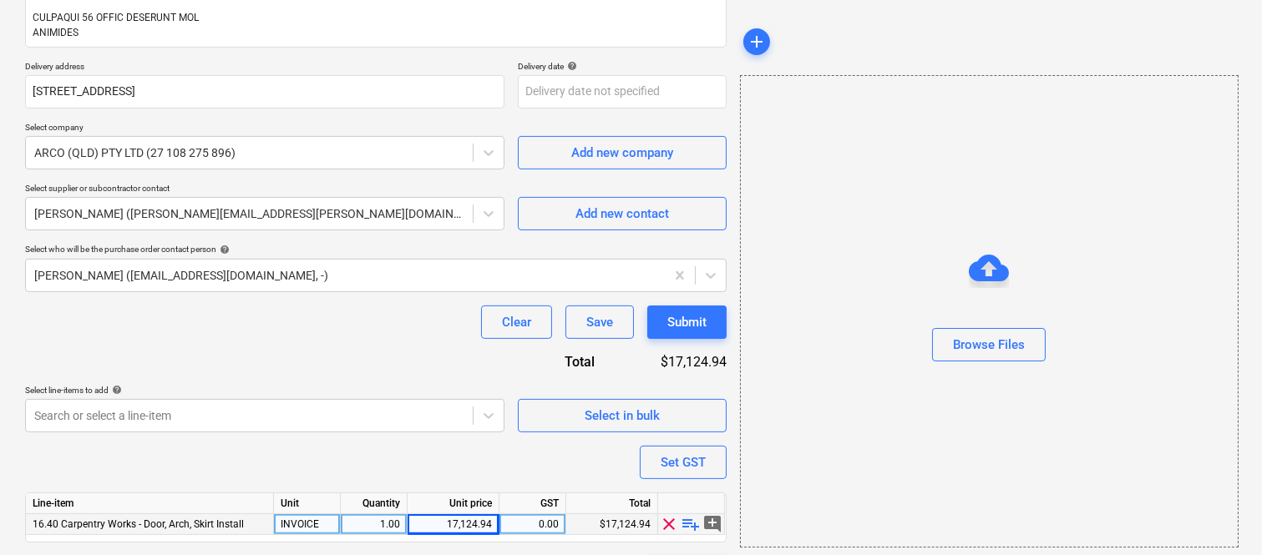
click at [352, 337] on div "Clear Save Submit" at bounding box center [376, 322] width 702 height 33
click at [531, 528] on div "0.00" at bounding box center [532, 524] width 53 height 21
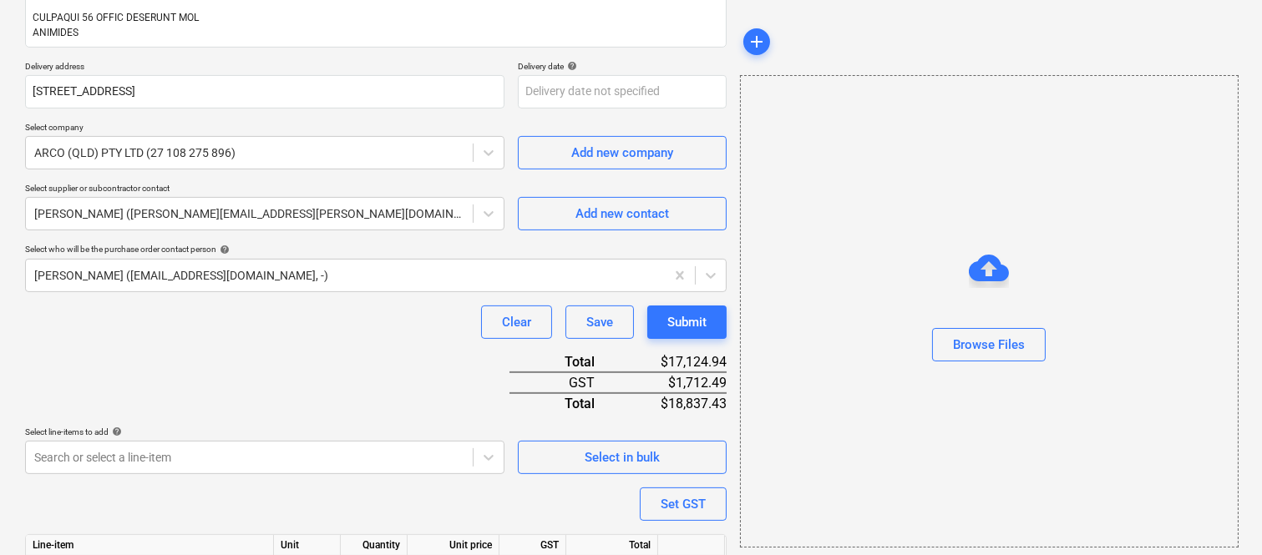
scroll to position [1101, 0]
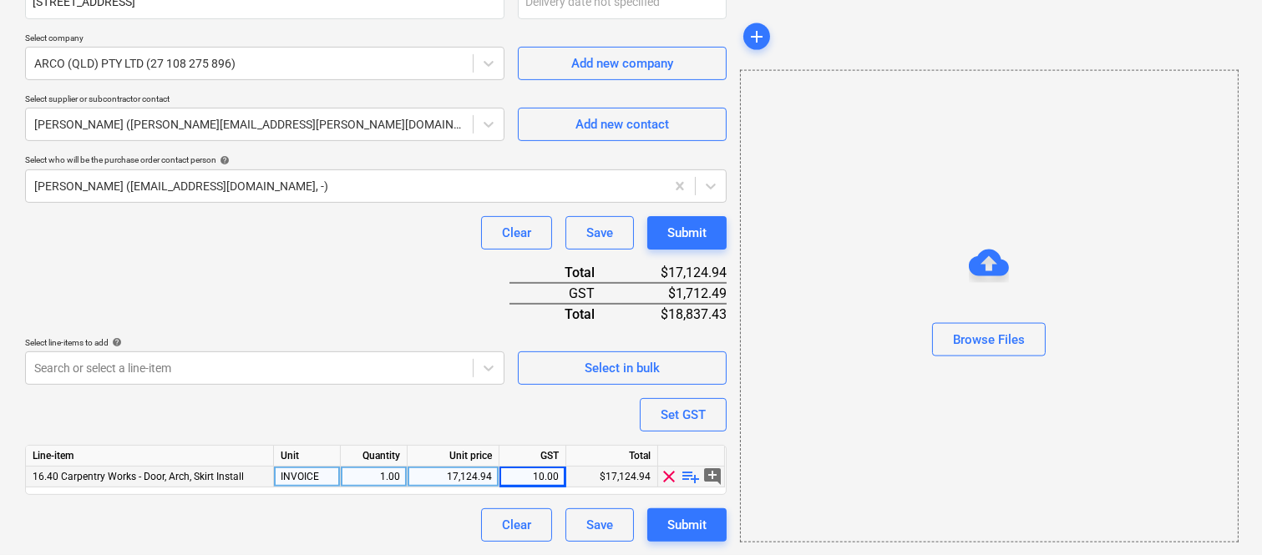
drag, startPoint x: 894, startPoint y: 367, endPoint x: 830, endPoint y: 19, distance: 354.0
click at [830, 20] on div "add" at bounding box center [988, 36] width 497 height 33
click at [536, 476] on div "10.00" at bounding box center [532, 477] width 53 height 21
click at [406, 522] on div "Clear Save Submit" at bounding box center [376, 525] width 702 height 33
click at [539, 476] on div "20.00" at bounding box center [532, 477] width 53 height 21
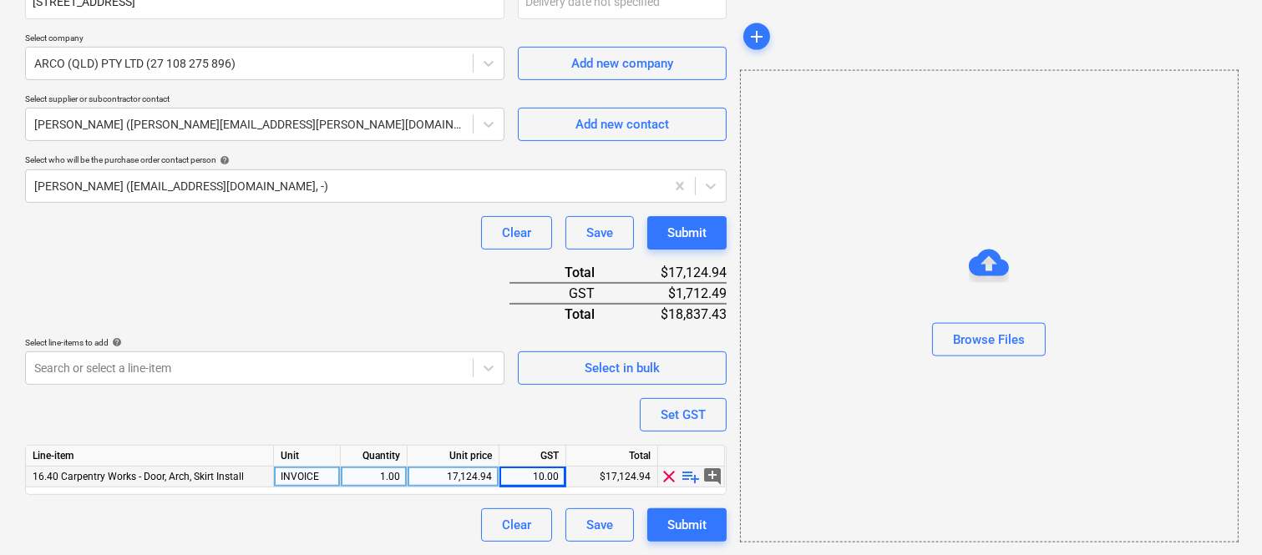
click at [402, 524] on div "Clear Save Submit" at bounding box center [376, 525] width 702 height 33
